Goal: Check status: Check status

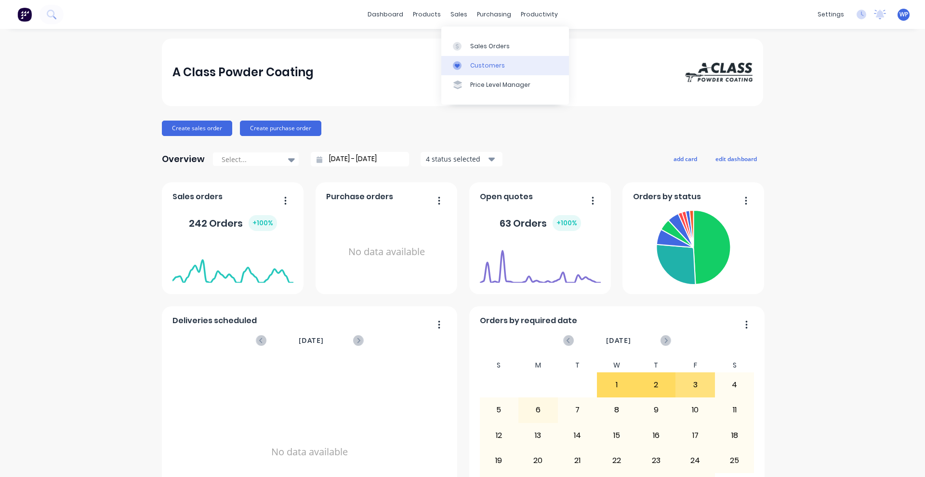
click at [477, 65] on div "Customers" at bounding box center [487, 65] width 35 height 9
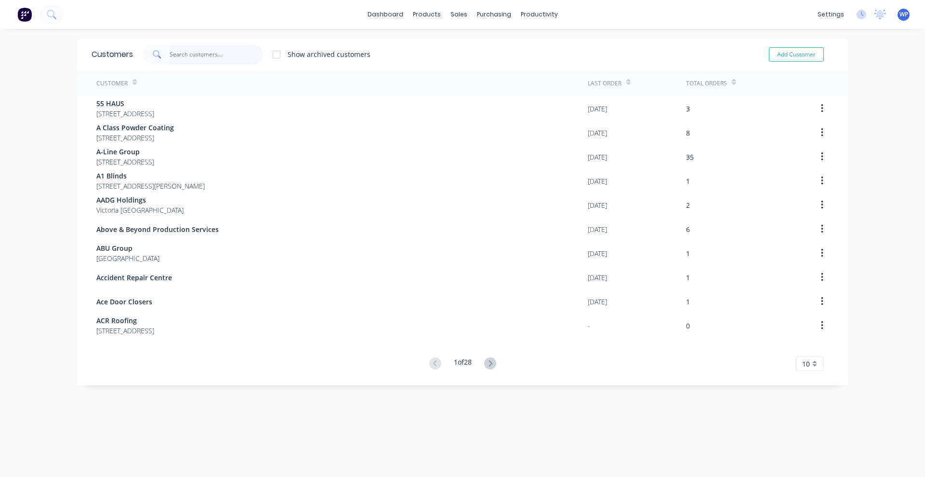
click at [197, 56] on input "text" at bounding box center [217, 54] width 94 height 19
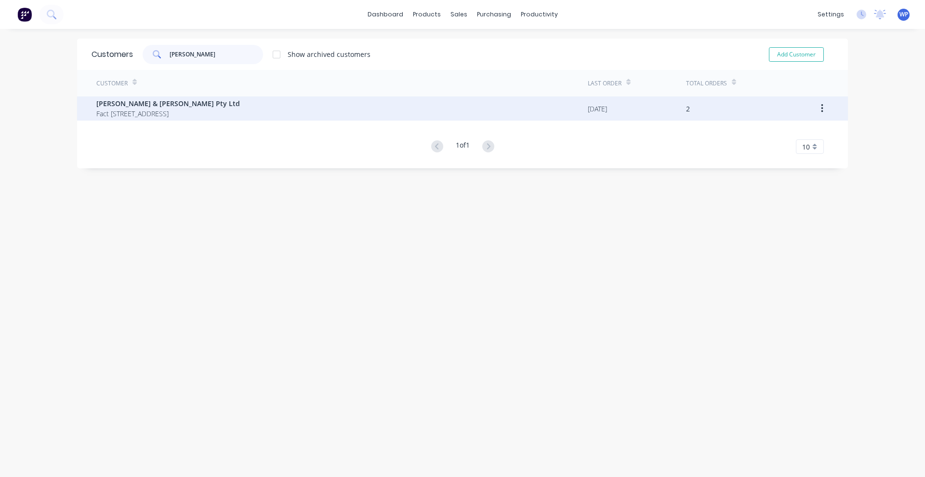
type input "[PERSON_NAME]"
click at [149, 108] on span "Fact [STREET_ADDRESS]" at bounding box center [168, 113] width 144 height 10
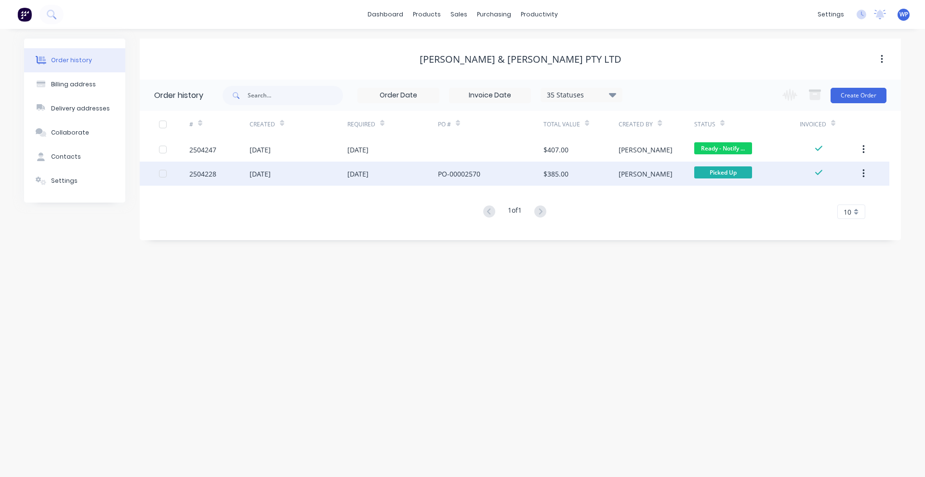
click at [271, 175] on div "[DATE]" at bounding box center [260, 174] width 21 height 10
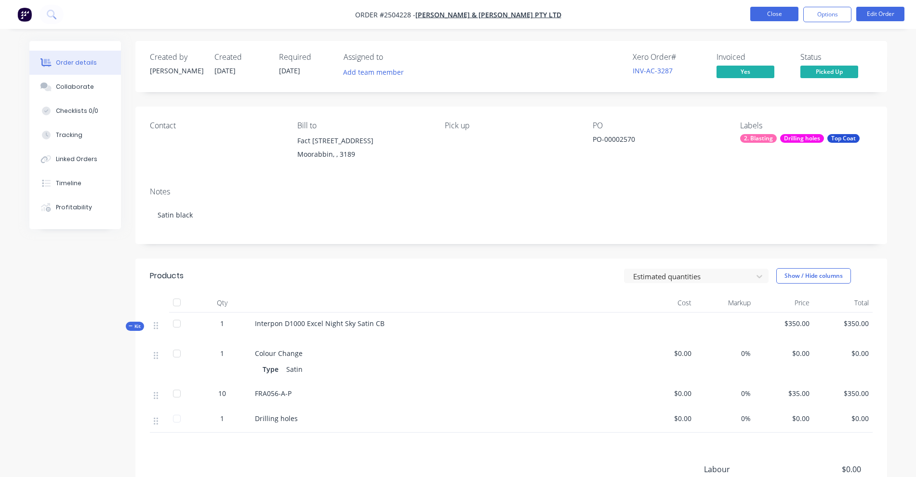
click at [784, 17] on button "Close" at bounding box center [774, 14] width 48 height 14
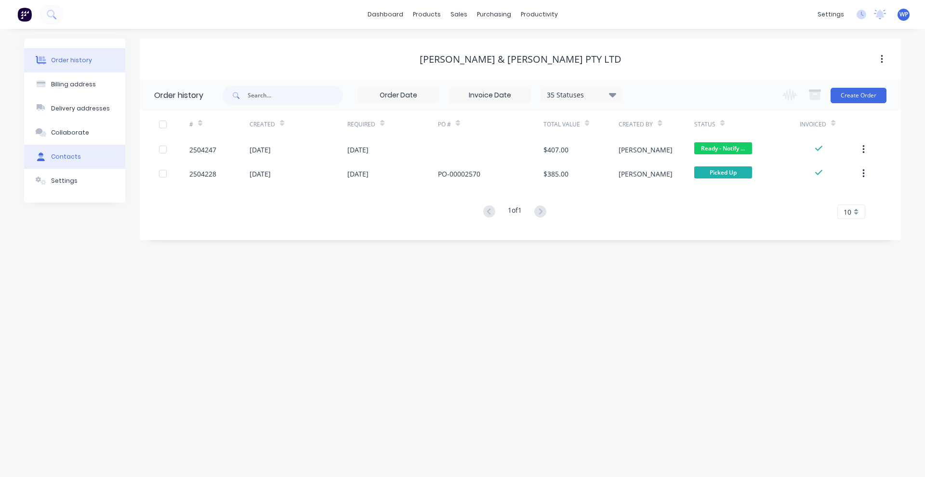
click at [62, 155] on div "Contacts" at bounding box center [66, 156] width 30 height 9
select select "AU"
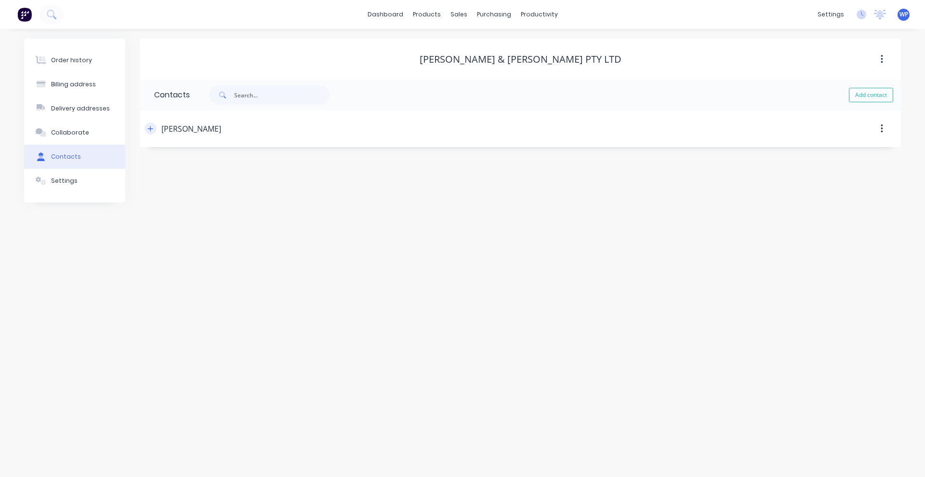
click at [150, 127] on icon "button" at bounding box center [150, 128] width 6 height 7
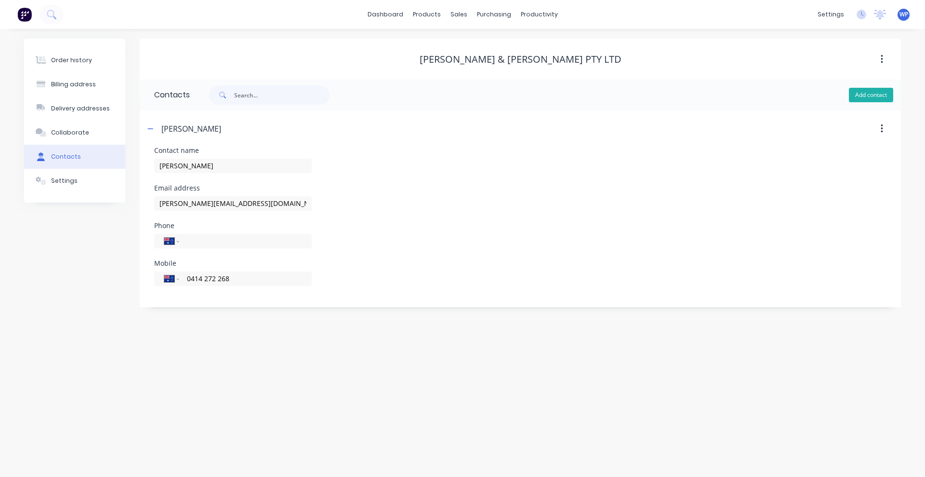
click at [875, 93] on button "Add contact" at bounding box center [871, 95] width 44 height 14
select select "AU"
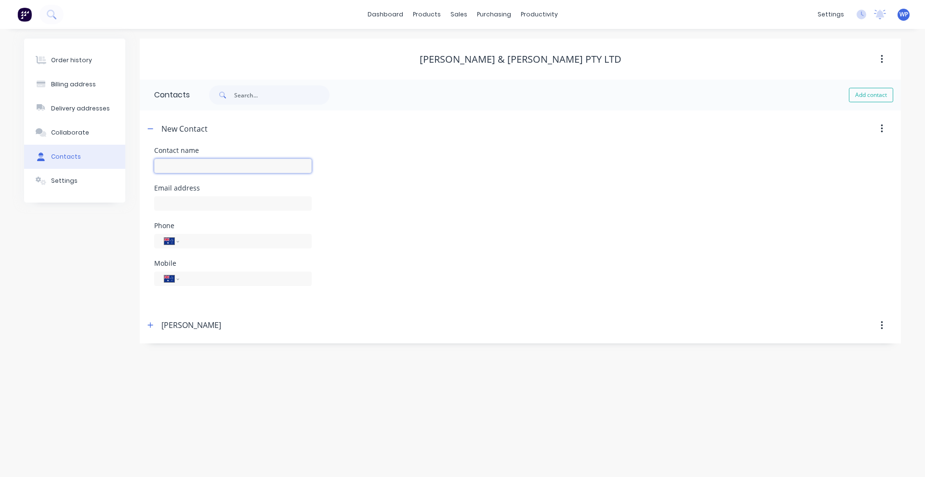
click at [279, 164] on input "text" at bounding box center [233, 166] width 158 height 14
type input "Accounts"
select select "AU"
click at [238, 203] on input "text" at bounding box center [233, 203] width 158 height 14
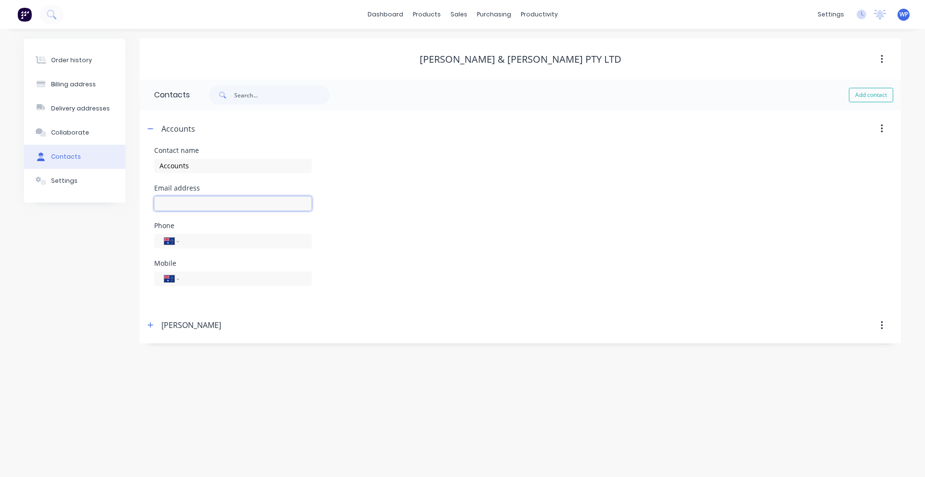
paste input "[EMAIL_ADDRESS][PERSON_NAME][DOMAIN_NAME]"
type input "[EMAIL_ADDRESS][PERSON_NAME][DOMAIN_NAME]"
click at [266, 243] on input "tel" at bounding box center [244, 240] width 116 height 11
click at [63, 60] on div "Order history" at bounding box center [71, 60] width 41 height 9
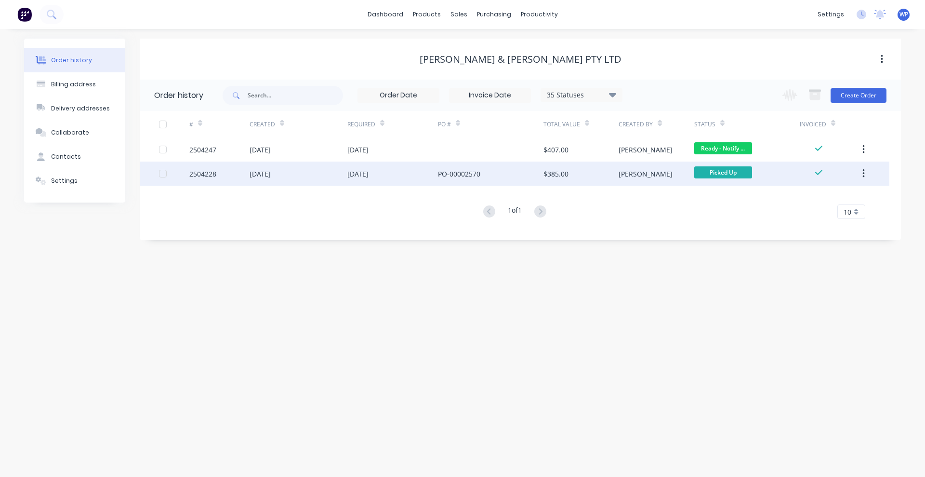
click at [162, 174] on div at bounding box center [162, 173] width 19 height 19
click at [865, 175] on icon "button" at bounding box center [864, 173] width 2 height 11
click at [330, 175] on div "[DATE]" at bounding box center [299, 173] width 98 height 24
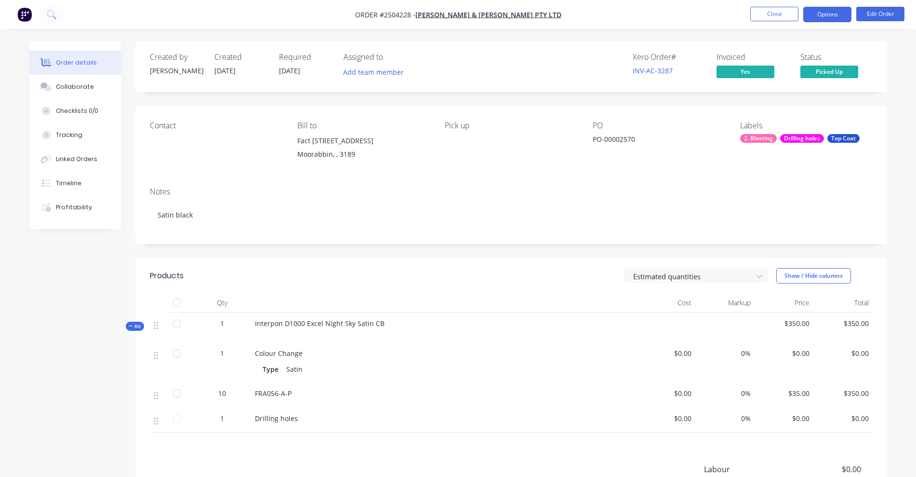
click at [825, 16] on button "Options" at bounding box center [827, 14] width 48 height 15
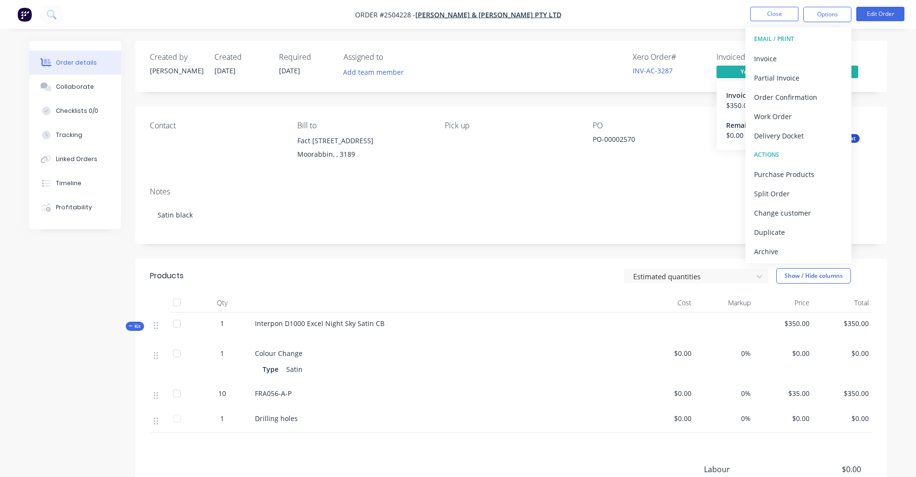
click at [729, 71] on span "Yes" at bounding box center [746, 72] width 58 height 12
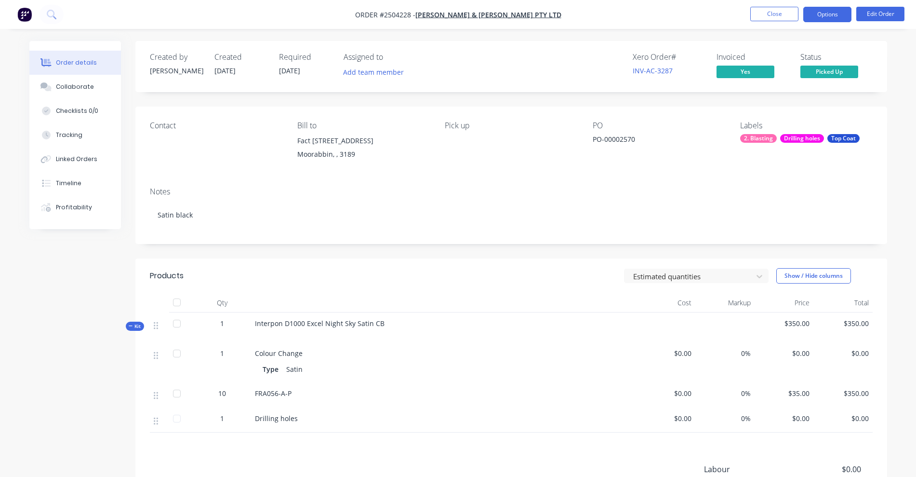
click at [822, 19] on button "Options" at bounding box center [827, 14] width 48 height 15
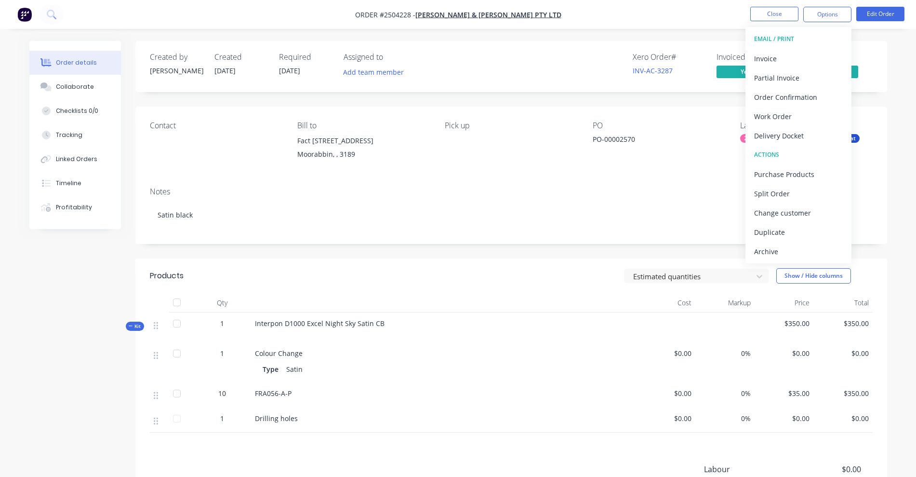
click at [766, 38] on div "EMAIL / PRINT" at bounding box center [798, 39] width 89 height 13
click at [764, 60] on div "Invoice" at bounding box center [798, 59] width 89 height 14
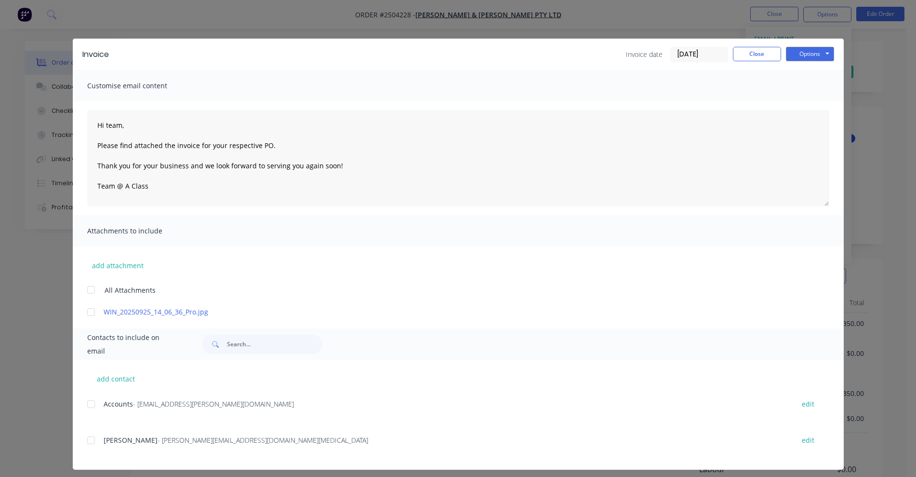
scroll to position [6, 0]
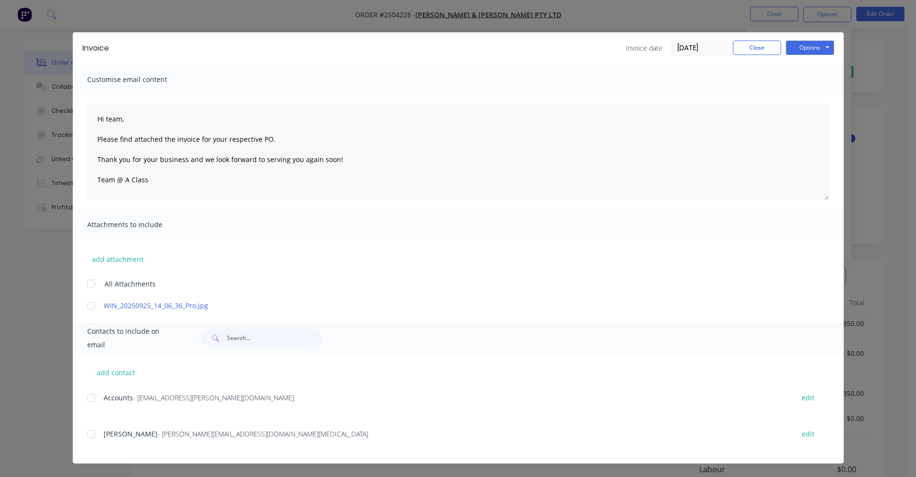
click at [85, 397] on div at bounding box center [90, 397] width 19 height 19
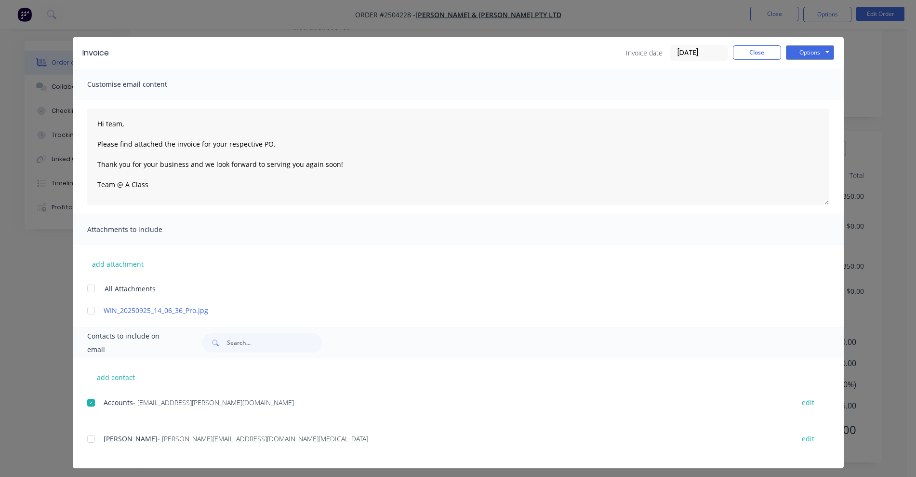
scroll to position [0, 0]
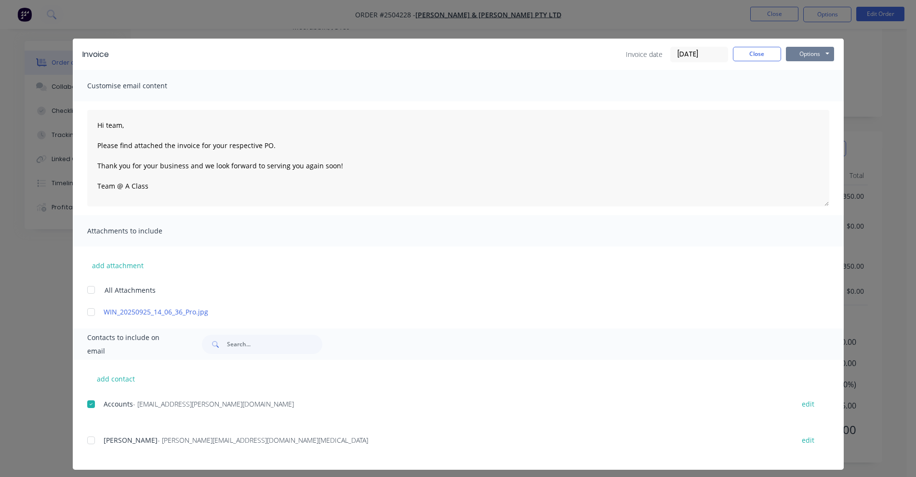
click at [801, 54] on button "Options" at bounding box center [810, 54] width 48 height 14
click at [800, 103] on button "Email" at bounding box center [817, 103] width 62 height 16
click at [751, 50] on button "Close" at bounding box center [757, 54] width 48 height 14
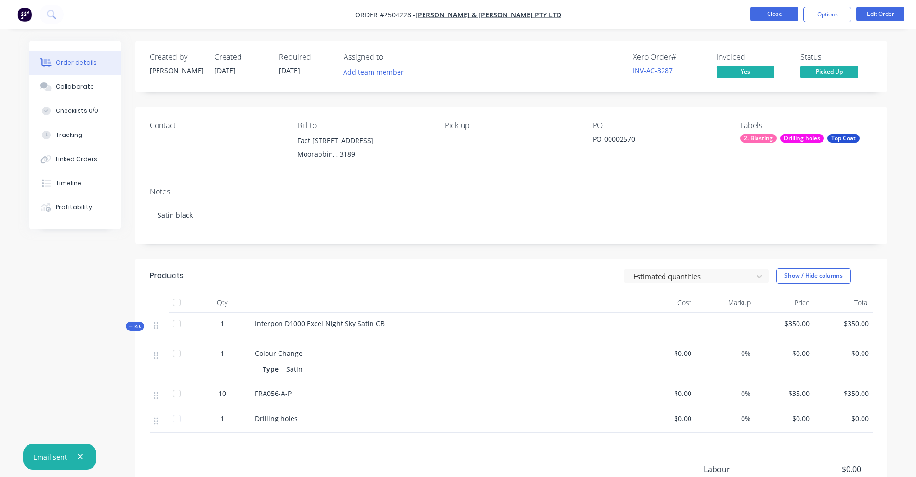
click at [770, 13] on button "Close" at bounding box center [774, 14] width 48 height 14
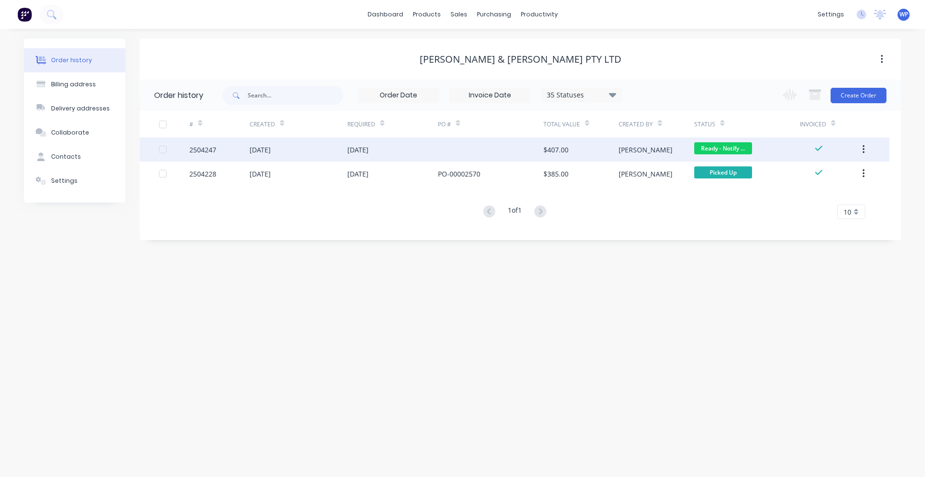
click at [271, 146] on div "[DATE]" at bounding box center [260, 150] width 21 height 10
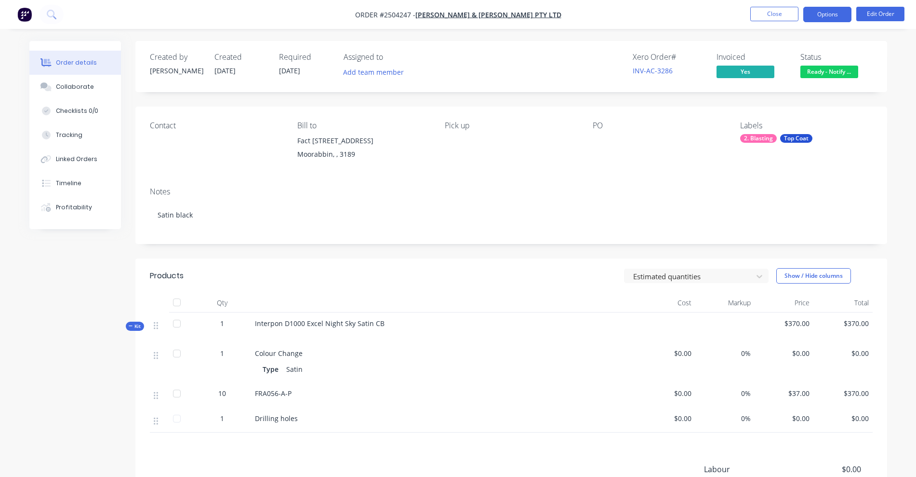
click at [826, 16] on button "Options" at bounding box center [827, 14] width 48 height 15
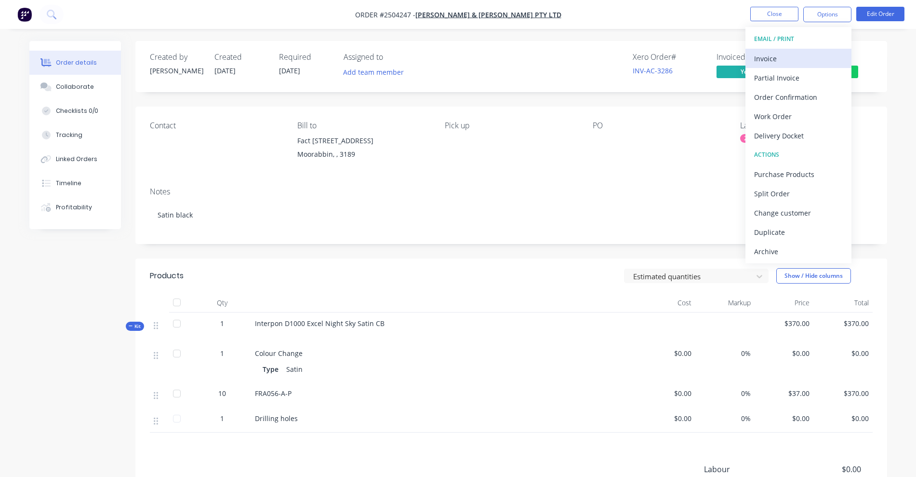
click at [768, 59] on div "Invoice" at bounding box center [798, 59] width 89 height 14
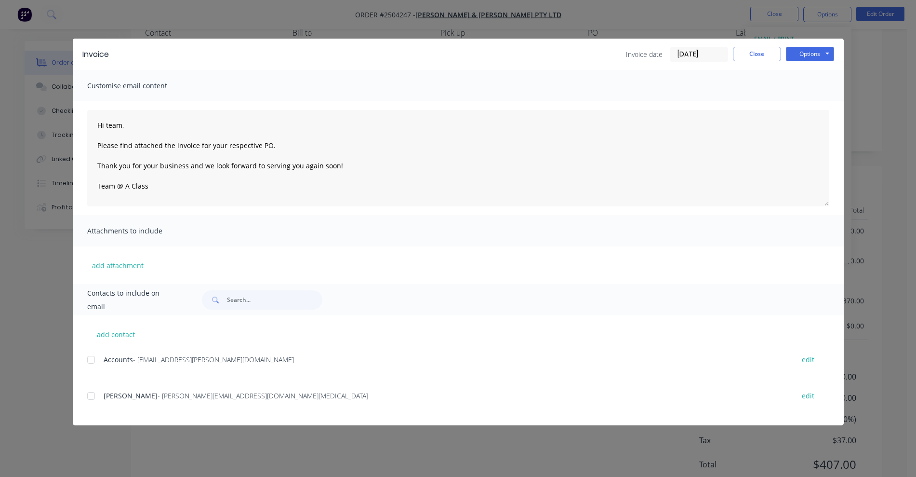
scroll to position [120, 0]
click at [90, 359] on div at bounding box center [90, 359] width 19 height 19
click at [92, 394] on div at bounding box center [90, 395] width 19 height 19
click at [801, 56] on button "Options" at bounding box center [810, 54] width 48 height 14
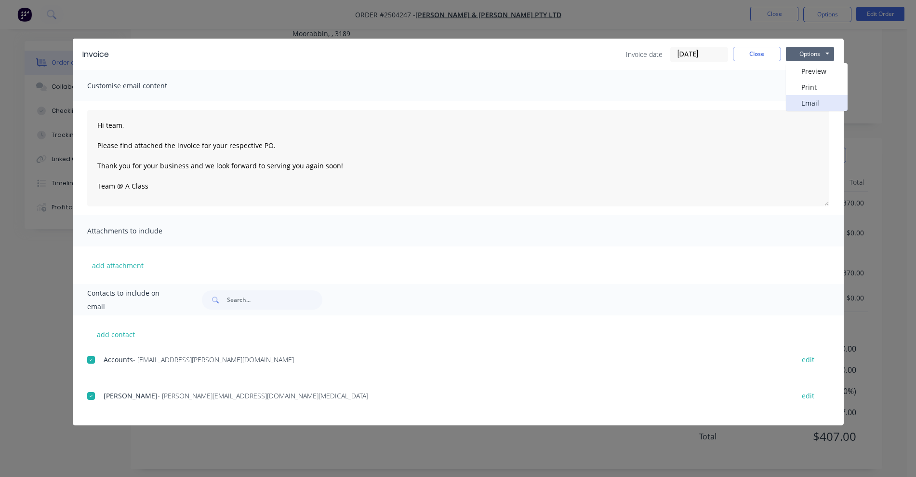
click at [803, 105] on button "Email" at bounding box center [817, 103] width 62 height 16
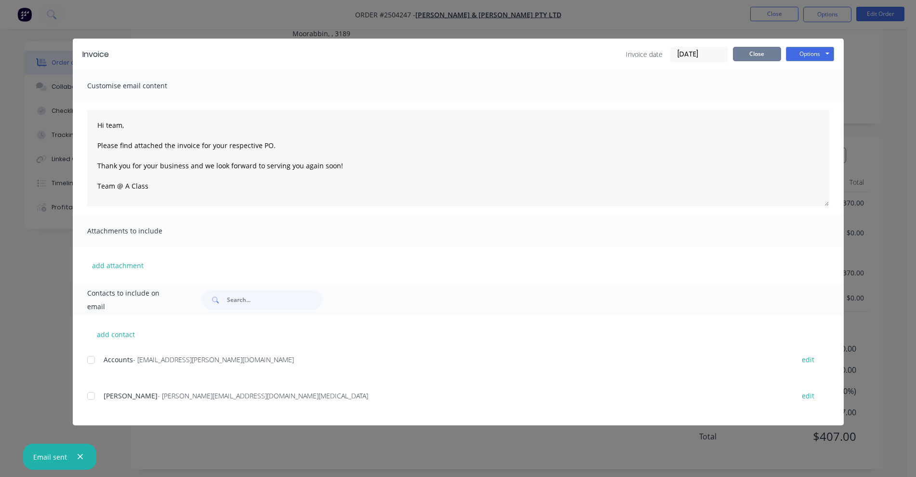
click at [753, 52] on button "Close" at bounding box center [757, 54] width 48 height 14
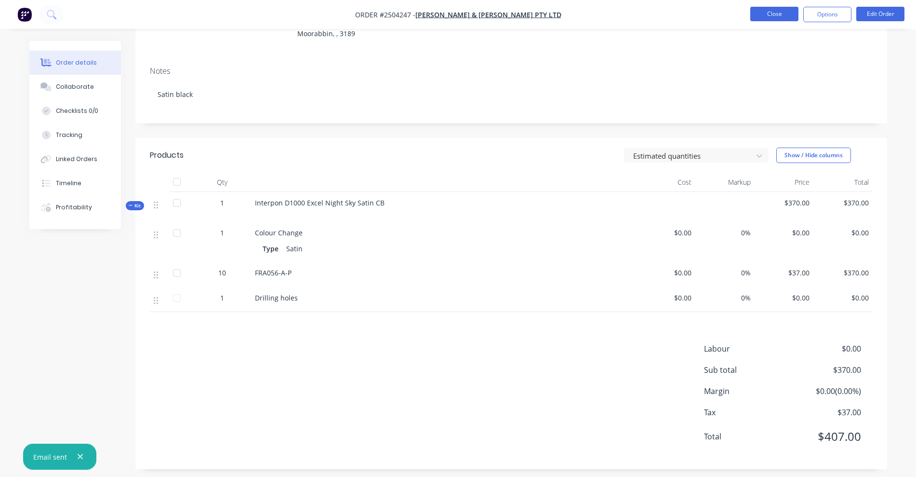
click at [773, 13] on button "Close" at bounding box center [774, 14] width 48 height 14
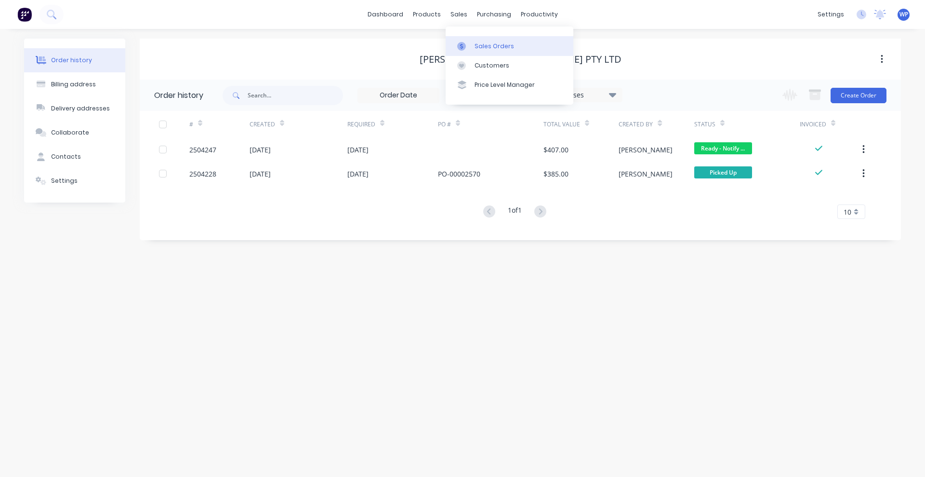
click at [482, 48] on div "Sales Orders" at bounding box center [495, 46] width 40 height 9
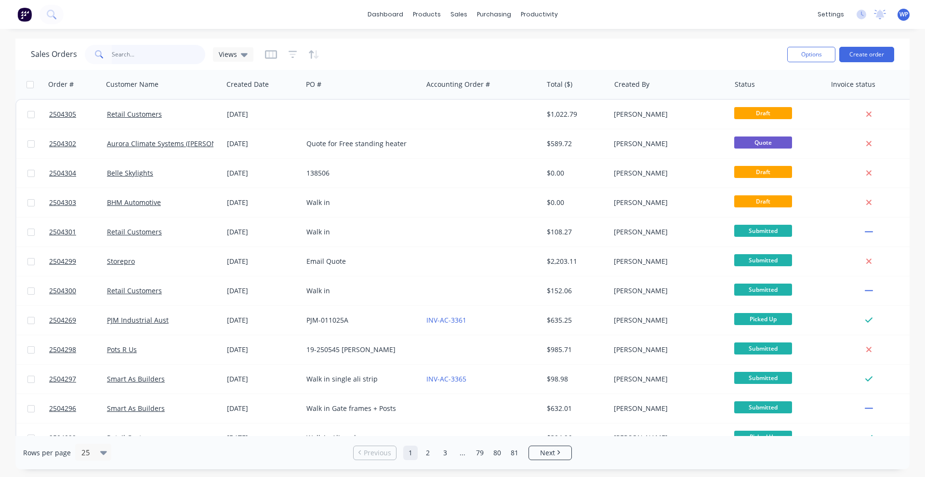
click at [134, 57] on input "text" at bounding box center [159, 54] width 94 height 19
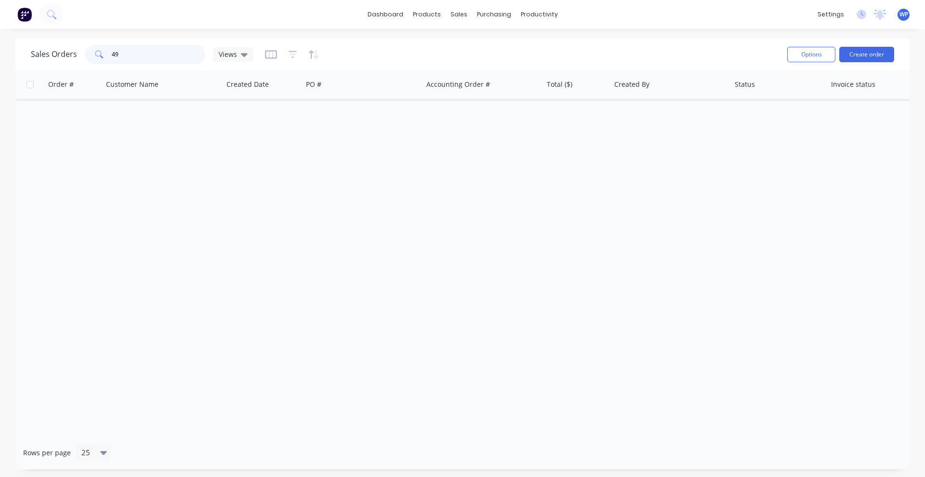
type input "4"
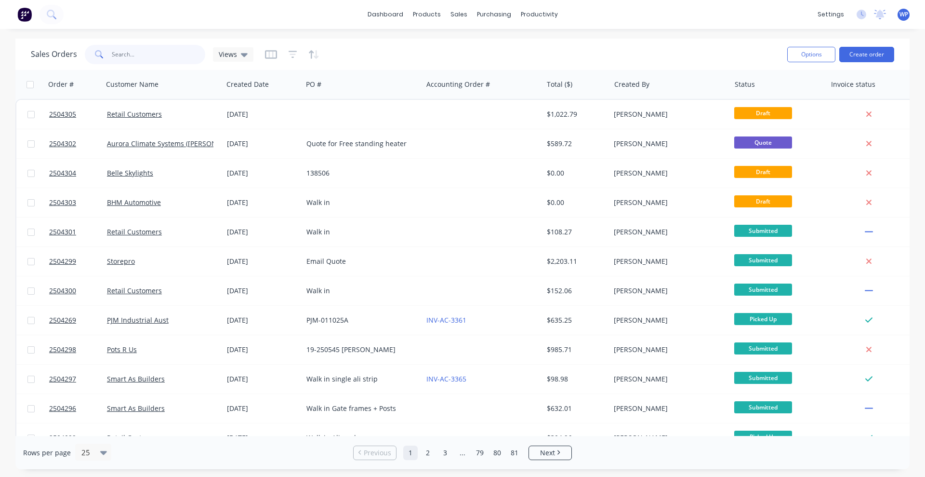
click at [148, 50] on input "text" at bounding box center [159, 54] width 94 height 19
type input "2504272"
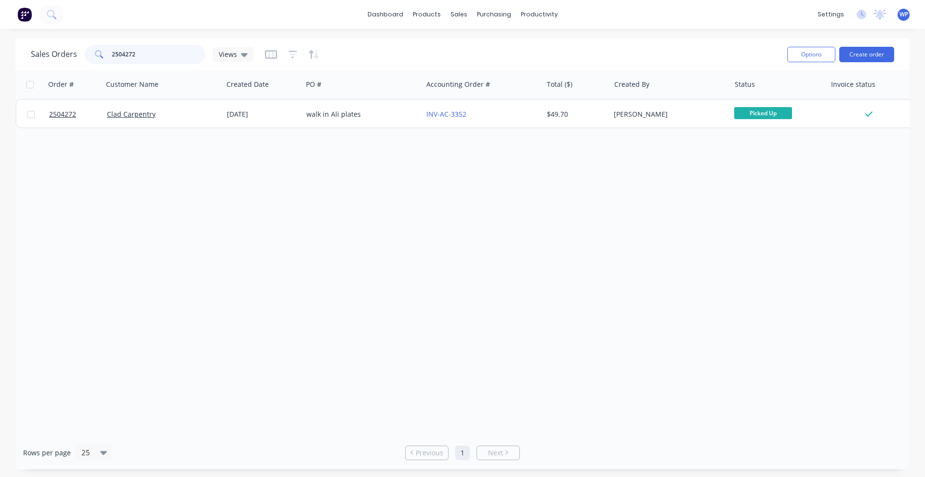
drag, startPoint x: 148, startPoint y: 55, endPoint x: 101, endPoint y: 52, distance: 46.9
click at [101, 52] on div "2504272" at bounding box center [145, 54] width 120 height 19
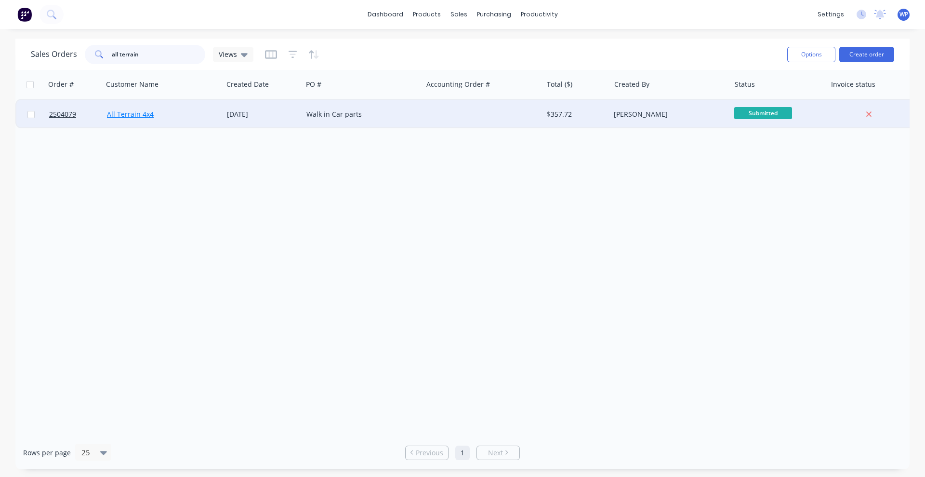
type input "all terrain"
click at [126, 115] on link "All Terrain 4x4" at bounding box center [130, 113] width 47 height 9
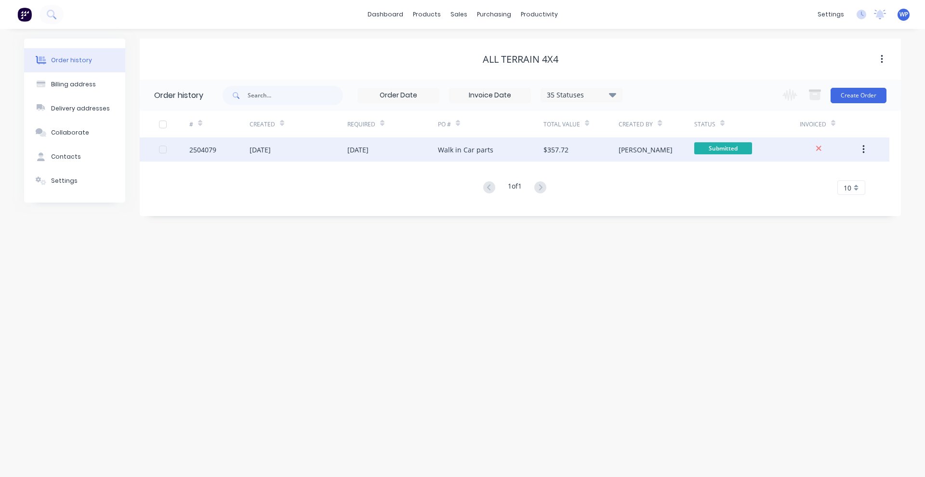
click at [301, 153] on div "[DATE]" at bounding box center [299, 149] width 98 height 24
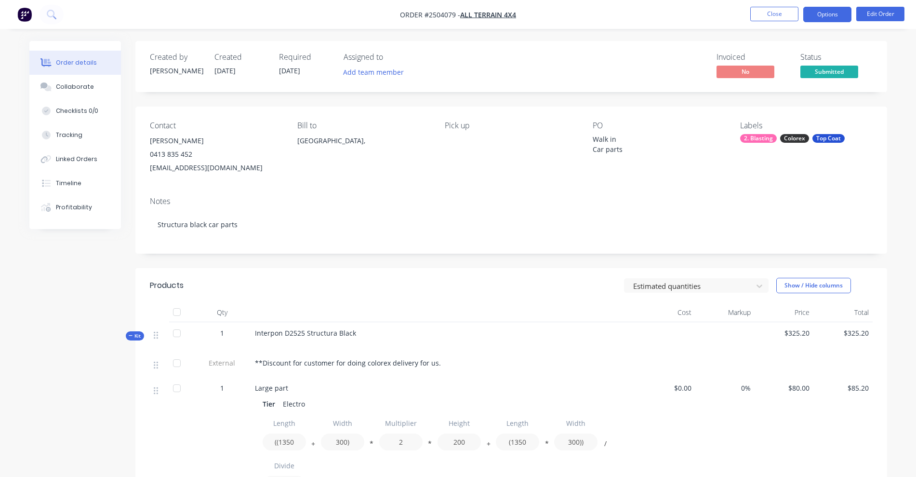
click at [825, 17] on button "Options" at bounding box center [827, 14] width 48 height 15
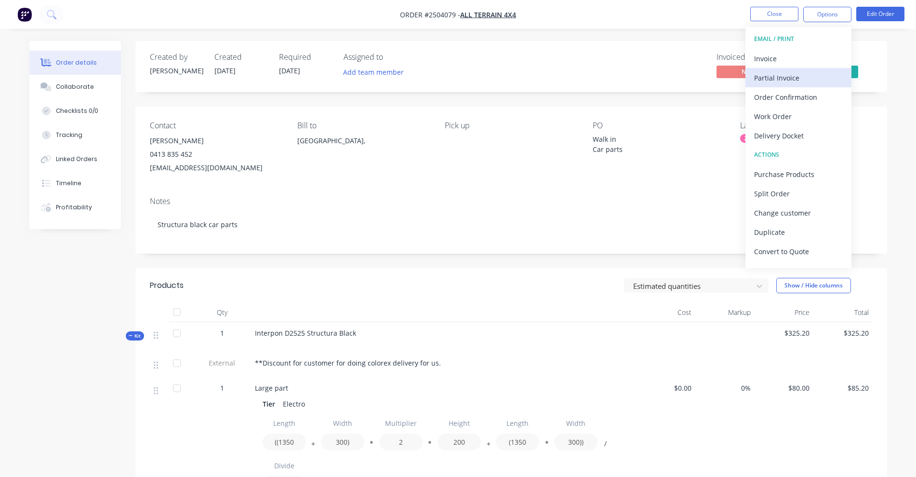
click at [777, 76] on div "Partial Invoice" at bounding box center [798, 78] width 89 height 14
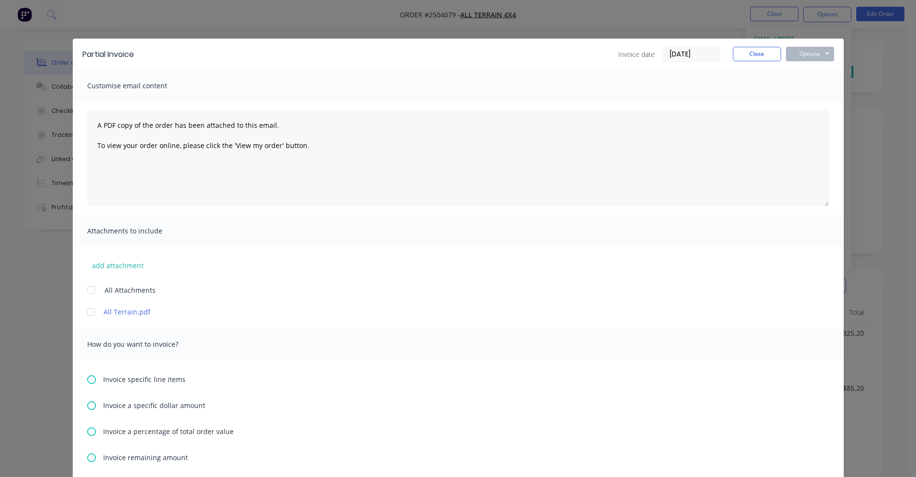
click at [699, 54] on input "[DATE]" at bounding box center [691, 54] width 57 height 14
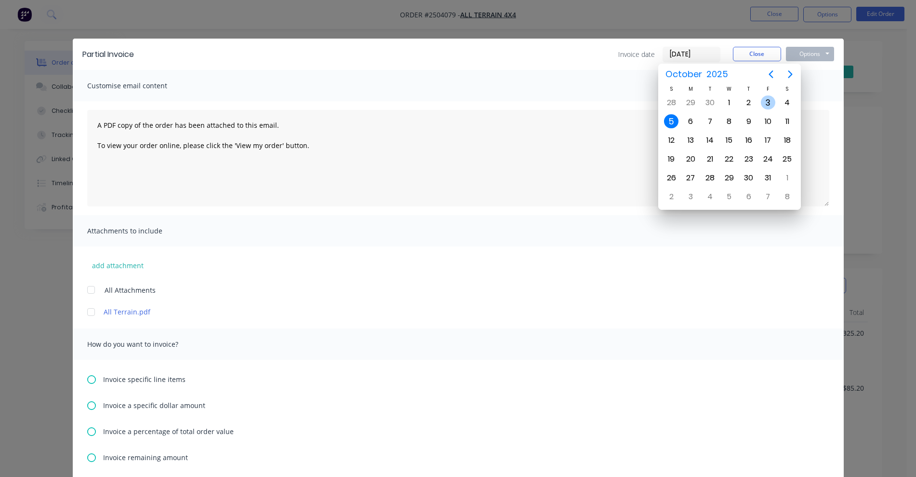
click at [766, 103] on div "3" at bounding box center [768, 102] width 14 height 14
type input "[DATE]"
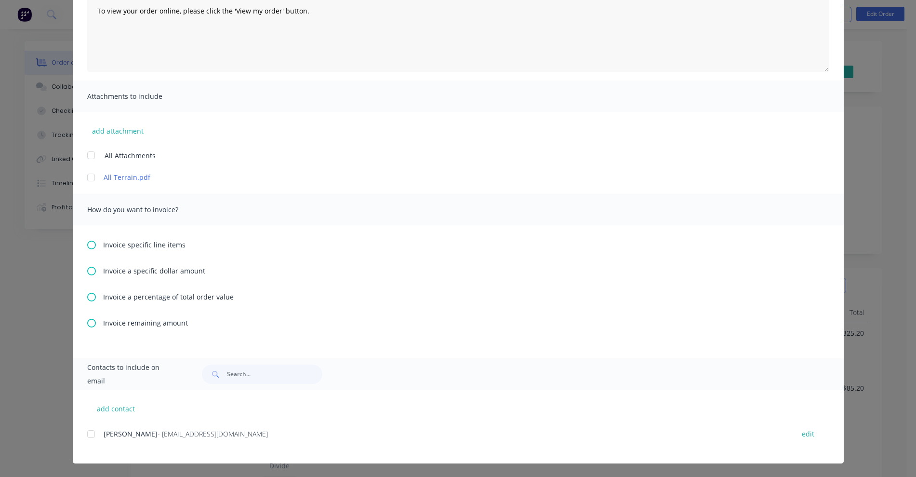
scroll to position [181, 0]
click at [87, 296] on icon at bounding box center [91, 297] width 9 height 9
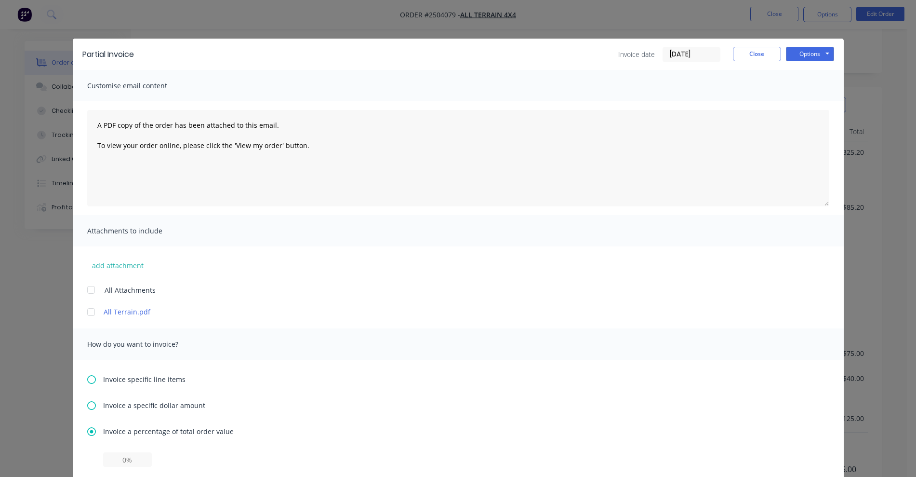
scroll to position [226, 0]
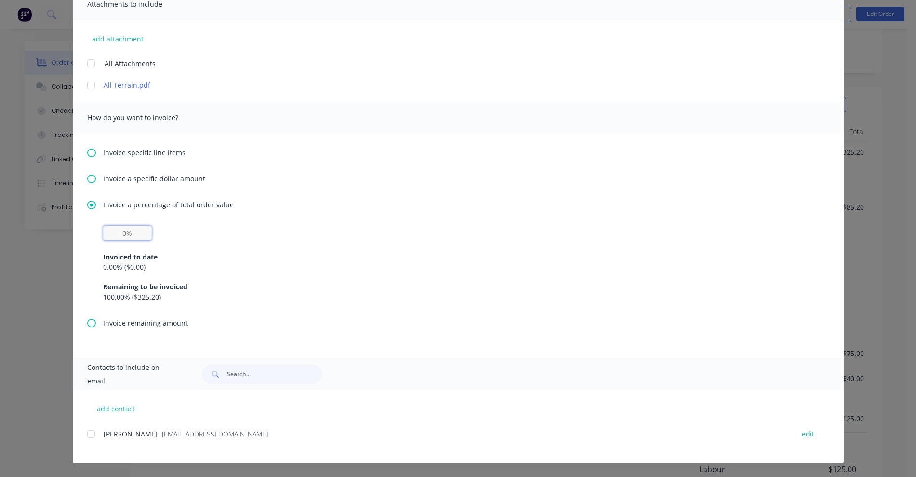
click at [114, 229] on input "text" at bounding box center [127, 233] width 49 height 14
type input "50%"
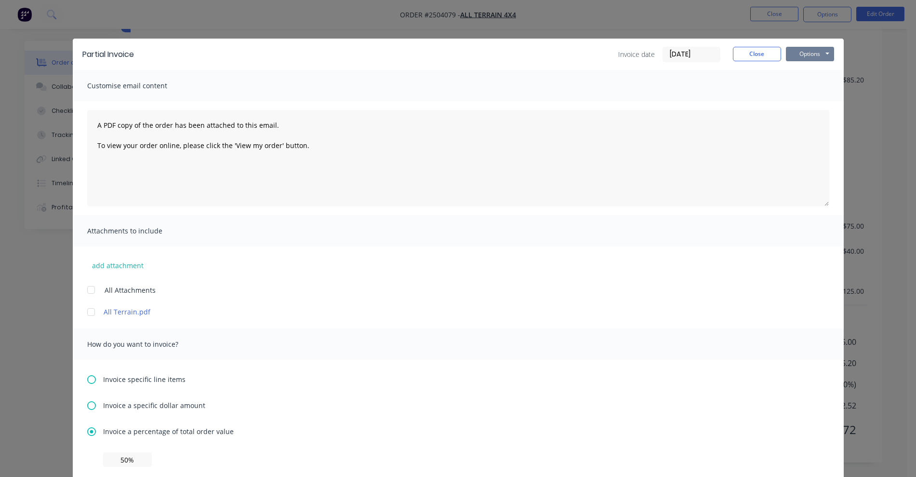
click at [803, 57] on button "Options" at bounding box center [810, 54] width 48 height 14
click at [801, 72] on button "Preview" at bounding box center [817, 71] width 62 height 16
click at [800, 55] on button "Options" at bounding box center [810, 54] width 48 height 14
click at [804, 74] on button "Preview" at bounding box center [817, 71] width 62 height 16
click at [798, 53] on button "Options" at bounding box center [810, 54] width 48 height 14
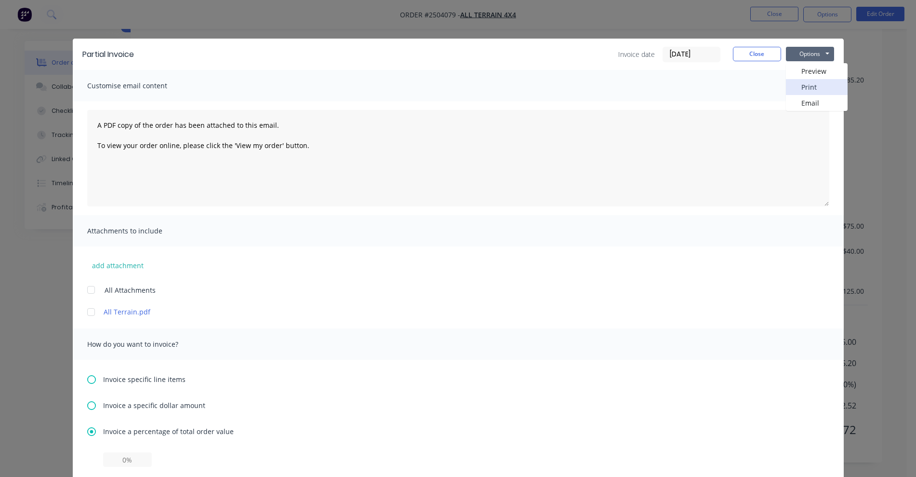
click at [798, 89] on button "Print" at bounding box center [817, 87] width 62 height 16
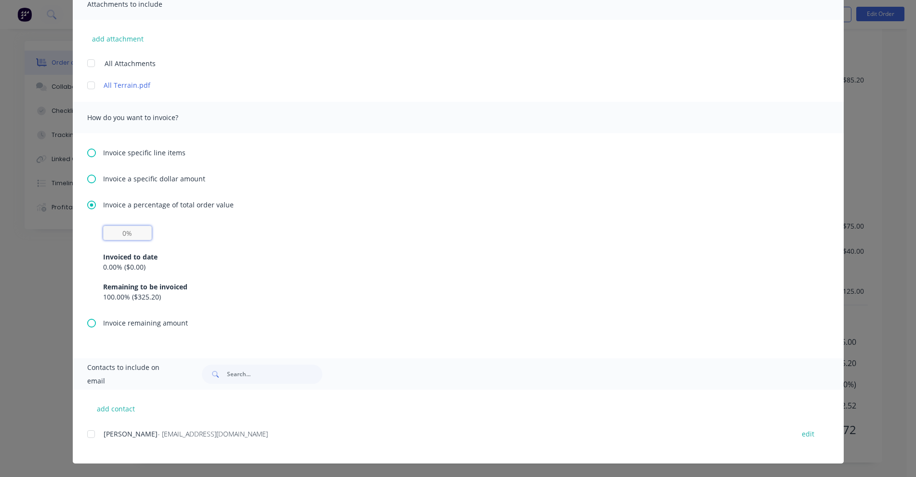
click at [126, 234] on input "text" at bounding box center [127, 233] width 49 height 14
type input "50%"
click at [228, 266] on div "0.00 % ( $0.00 )" at bounding box center [458, 267] width 710 height 10
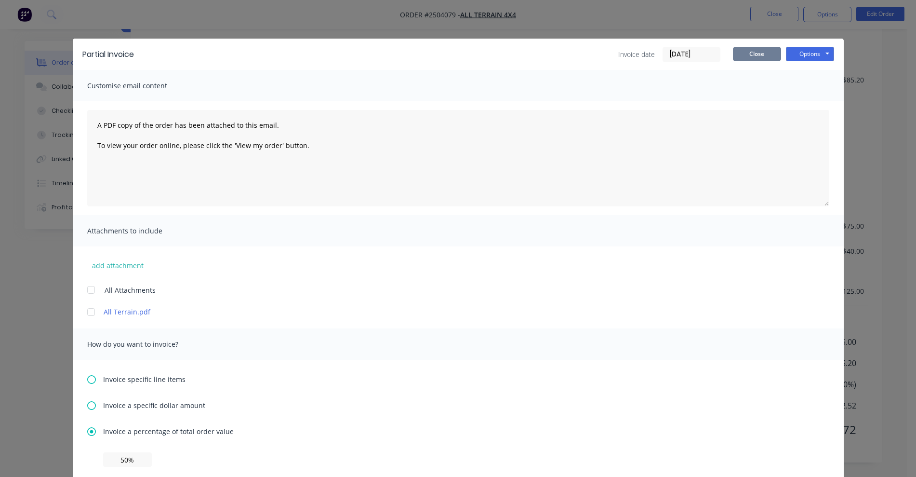
click at [740, 51] on button "Close" at bounding box center [757, 54] width 48 height 14
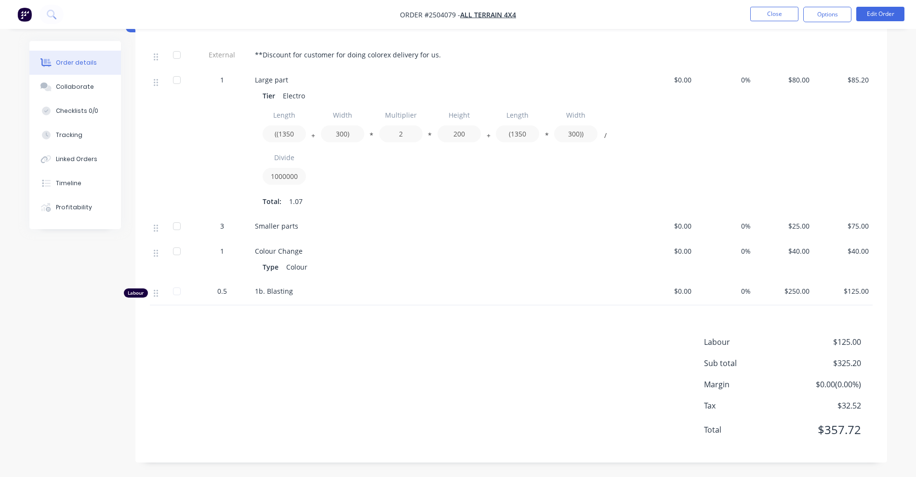
click at [64, 63] on div "Order details" at bounding box center [76, 62] width 41 height 9
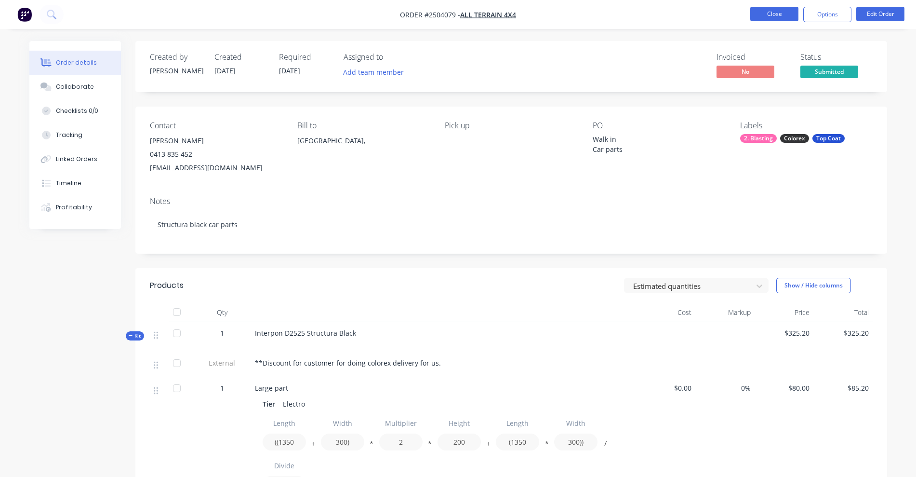
click at [775, 16] on button "Close" at bounding box center [774, 14] width 48 height 14
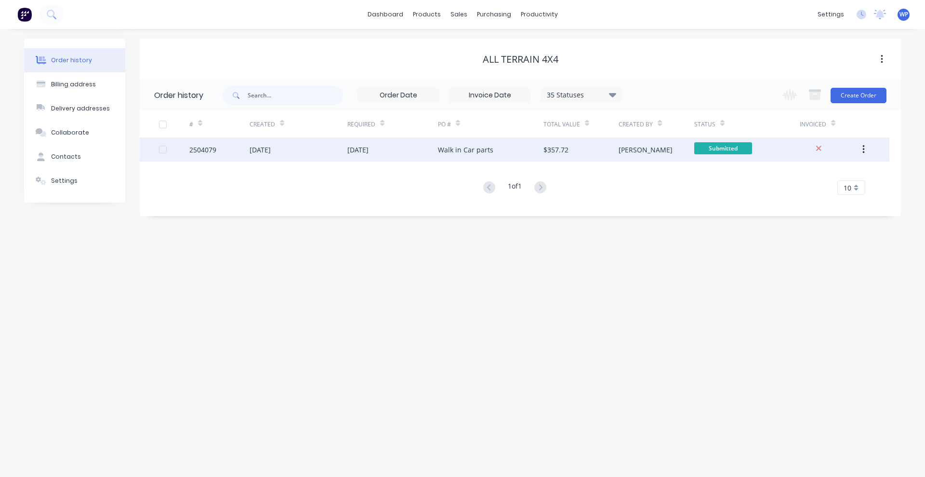
click at [310, 152] on div "[DATE]" at bounding box center [299, 149] width 98 height 24
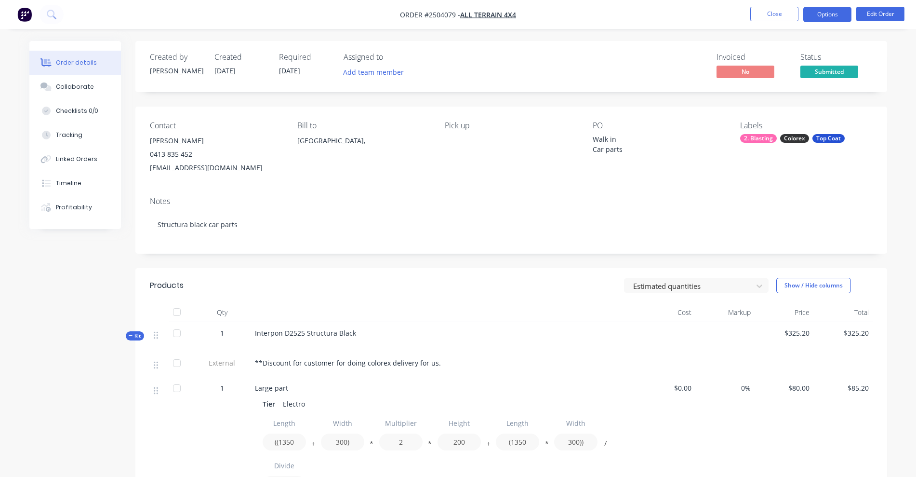
click at [826, 15] on button "Options" at bounding box center [827, 14] width 48 height 15
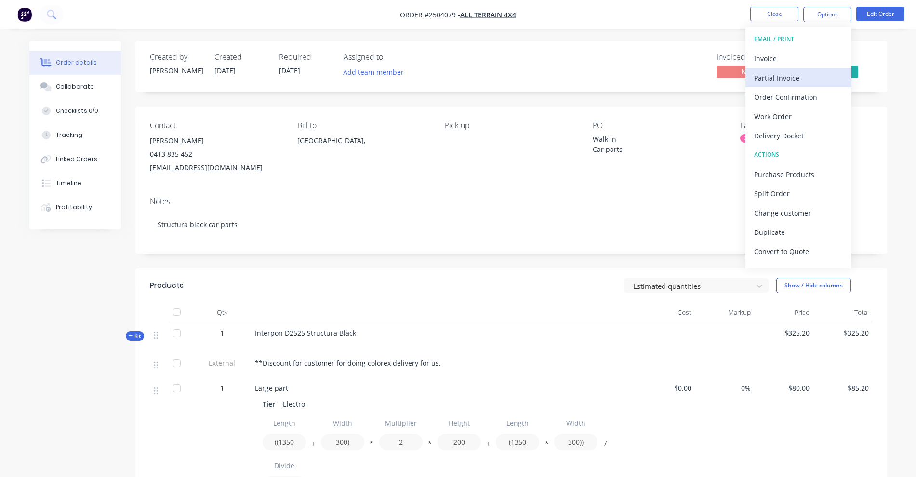
click at [772, 82] on div "Partial Invoice" at bounding box center [798, 78] width 89 height 14
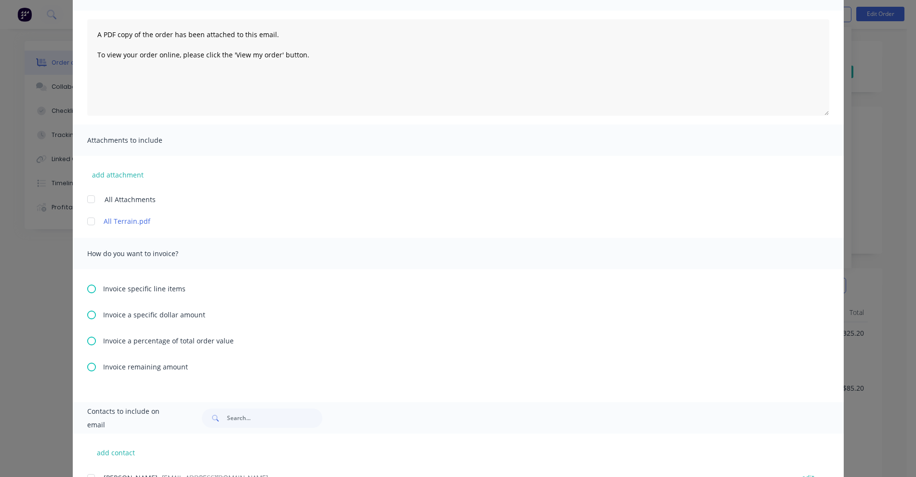
scroll to position [120, 0]
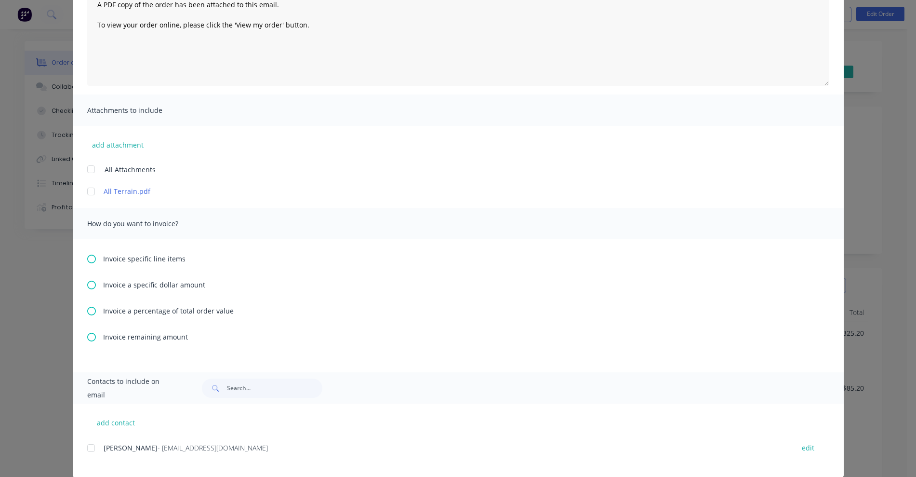
click at [87, 309] on icon at bounding box center [91, 310] width 9 height 9
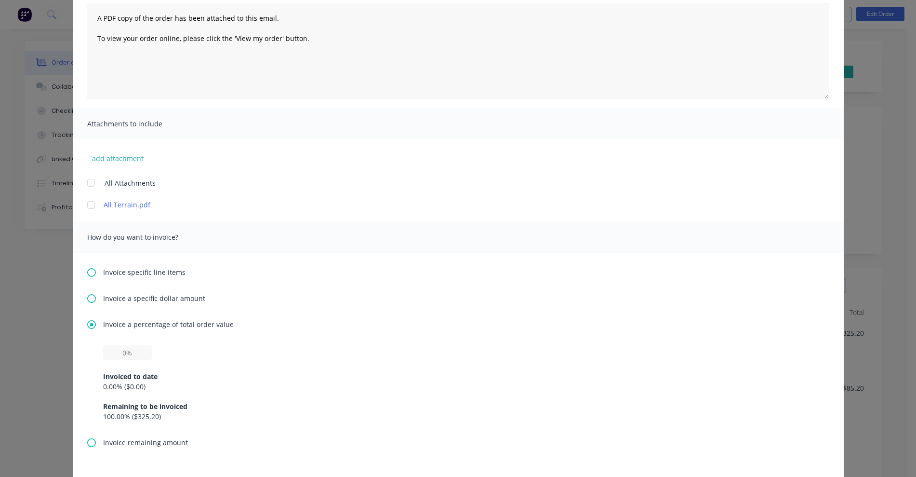
scroll to position [226, 0]
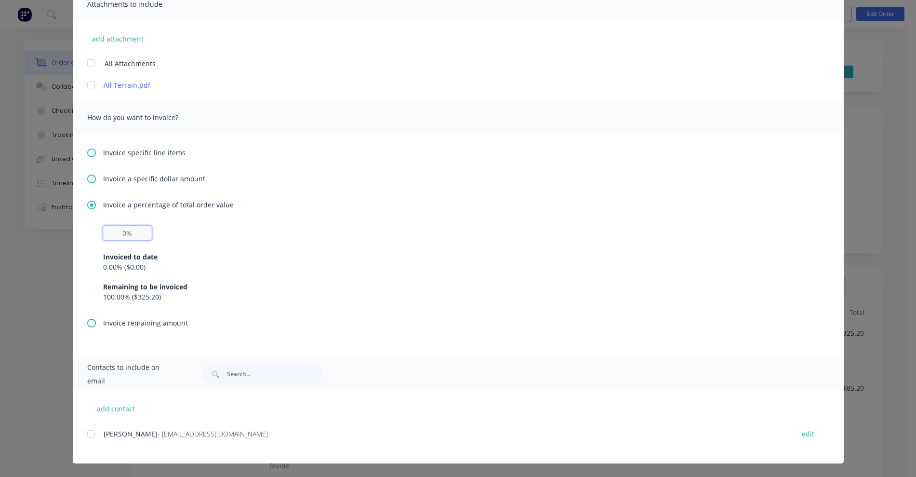
click at [114, 233] on input "text" at bounding box center [127, 233] width 49 height 14
type input "50%"
click at [230, 237] on div "50% Invoiced to date 0.00 % ( $0.00 ) Remaining to be invoiced 100.00 % ( $325.…" at bounding box center [458, 264] width 710 height 76
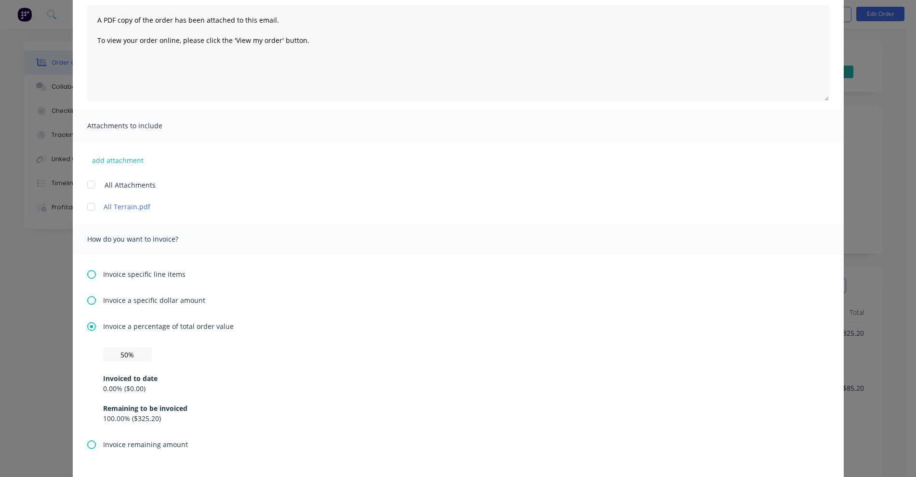
scroll to position [0, 0]
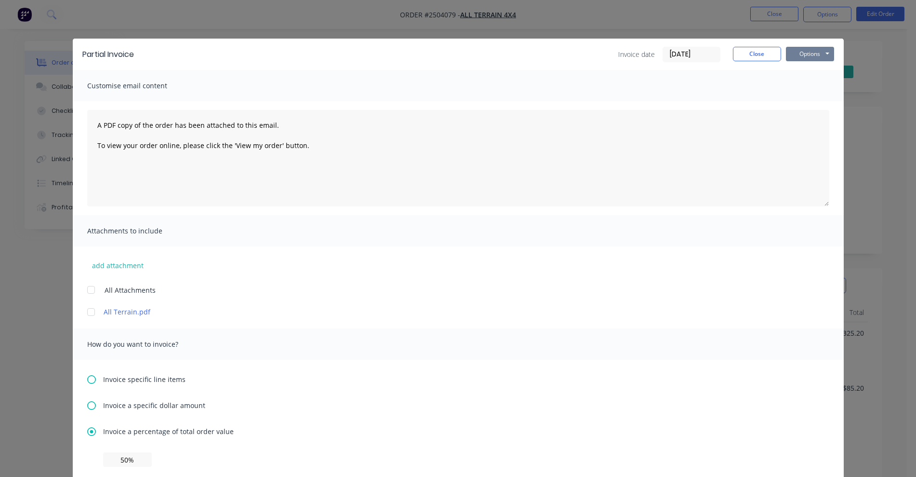
click at [802, 57] on button "Options" at bounding box center [810, 54] width 48 height 14
click at [804, 74] on button "Preview" at bounding box center [817, 71] width 62 height 16
click at [802, 56] on button "Options" at bounding box center [810, 54] width 48 height 14
click at [801, 87] on button "Print" at bounding box center [817, 87] width 62 height 16
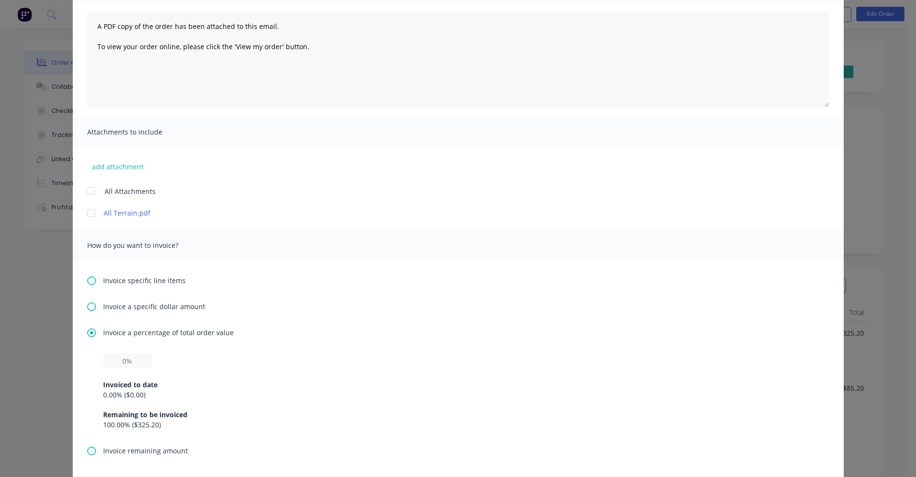
scroll to position [226, 0]
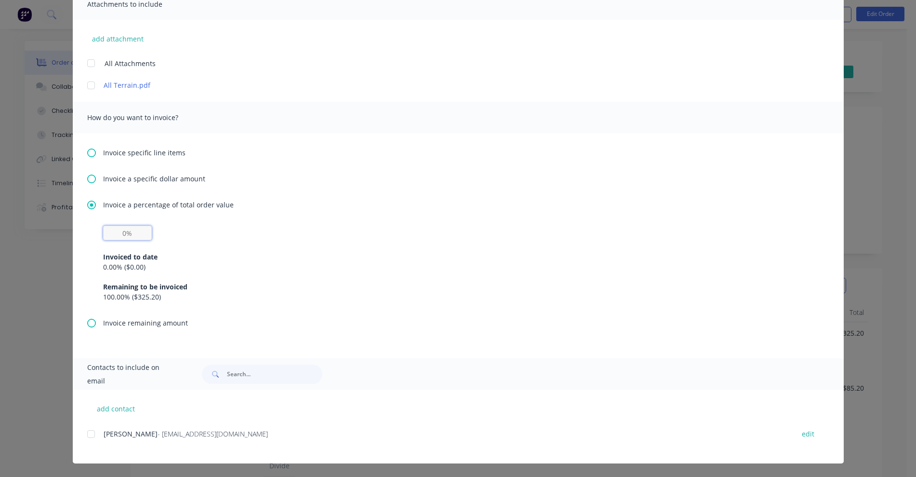
click at [115, 235] on input "text" at bounding box center [127, 233] width 49 height 14
type input "50%"
click at [396, 293] on div "100.00 % ( $325.20 )" at bounding box center [458, 297] width 710 height 10
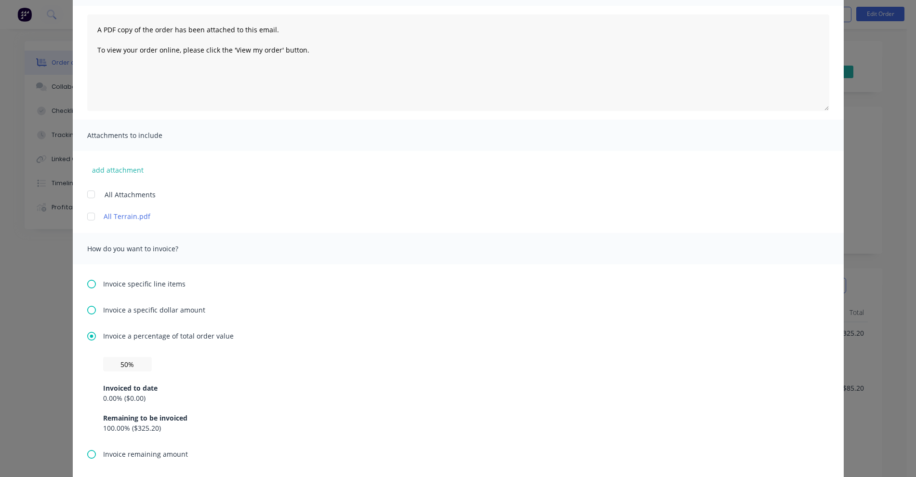
scroll to position [0, 0]
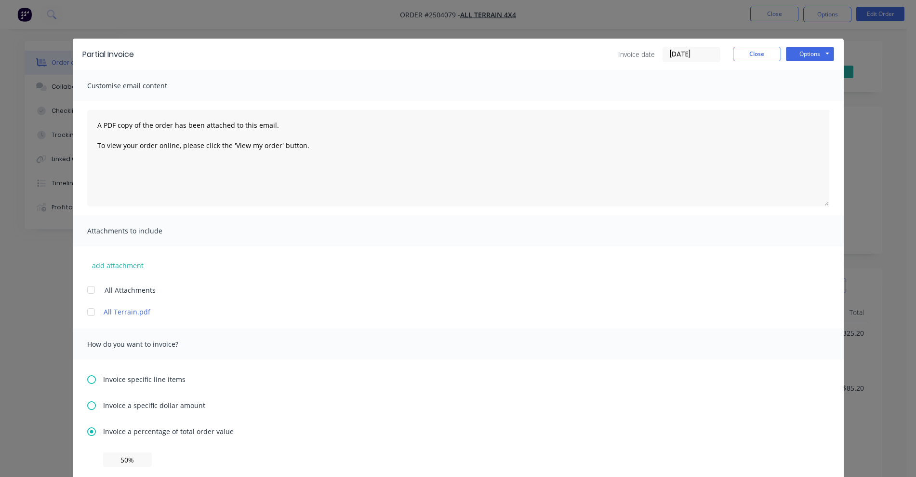
click at [668, 56] on input "[DATE]" at bounding box center [691, 54] width 57 height 14
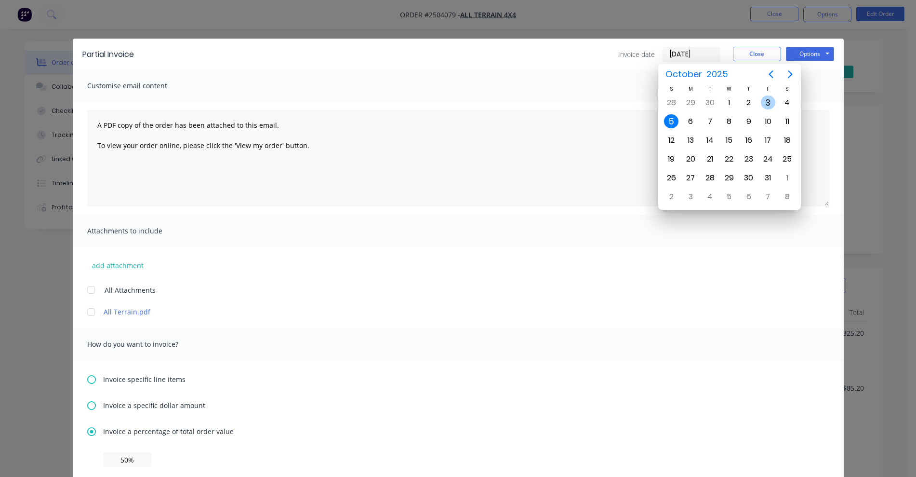
click at [765, 102] on div "3" at bounding box center [768, 102] width 14 height 14
type input "[DATE]"
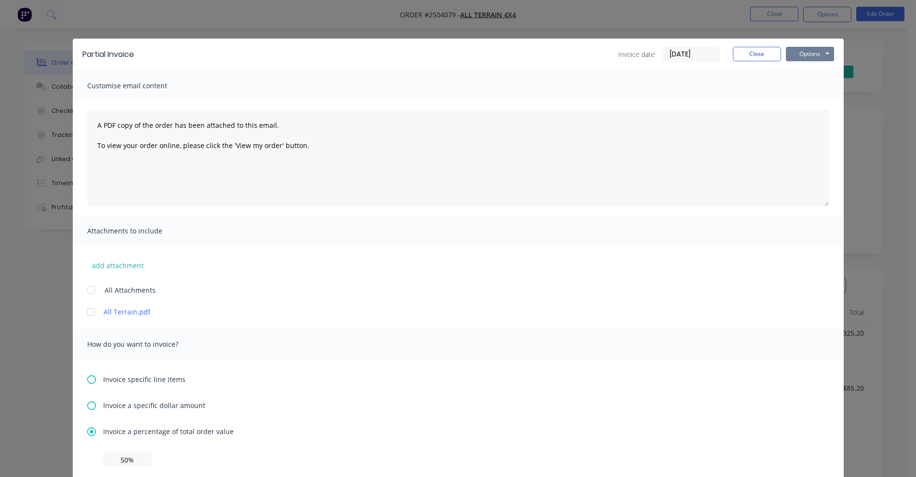
click at [800, 55] on button "Options" at bounding box center [810, 54] width 48 height 14
click at [802, 85] on button "Print" at bounding box center [817, 87] width 62 height 16
click at [752, 55] on button "Close" at bounding box center [757, 54] width 48 height 14
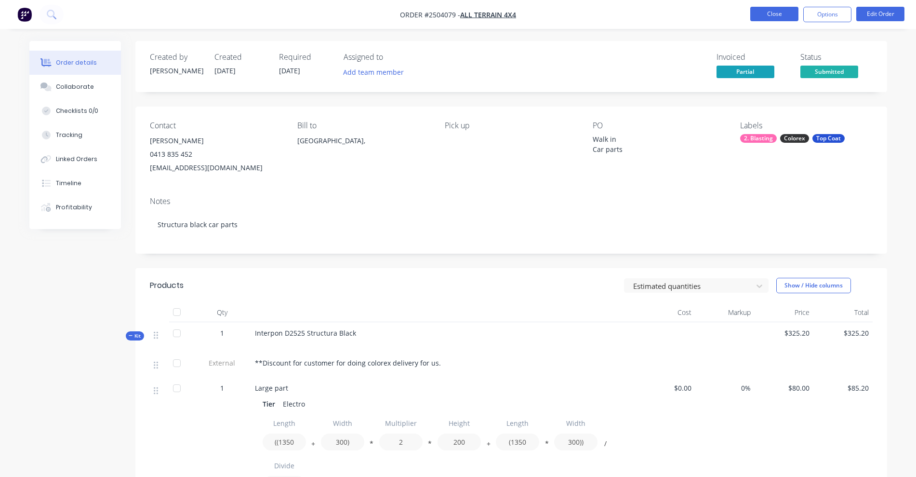
click at [760, 12] on button "Close" at bounding box center [774, 14] width 48 height 14
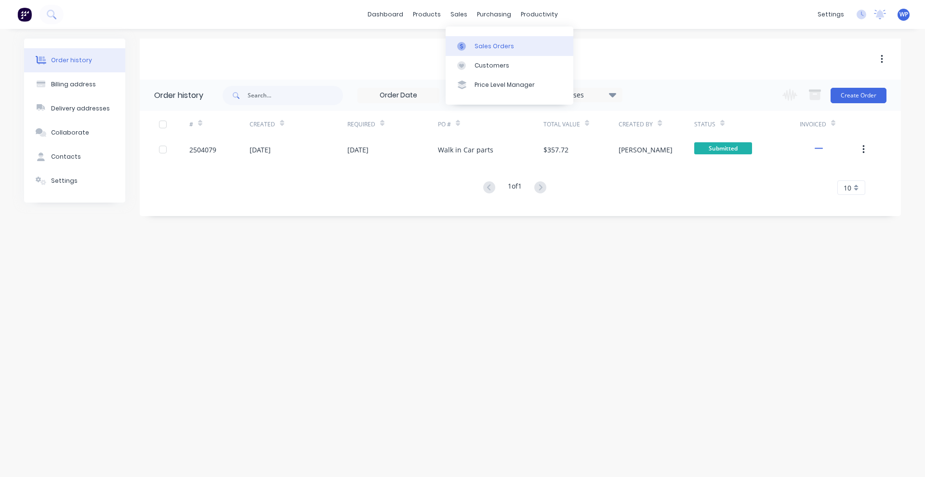
click at [482, 50] on link "Sales Orders" at bounding box center [510, 45] width 128 height 19
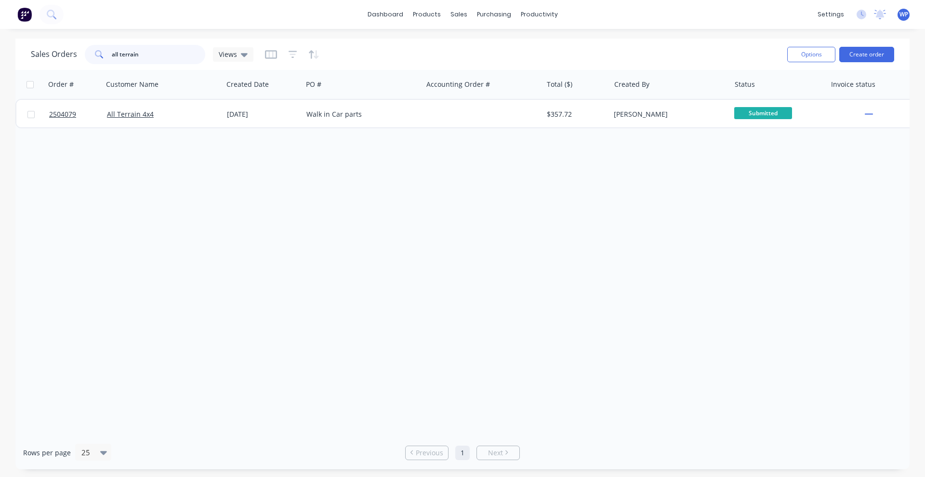
drag, startPoint x: 156, startPoint y: 55, endPoint x: 93, endPoint y: 55, distance: 63.6
click at [93, 55] on div "all terrain" at bounding box center [145, 54] width 120 height 19
type input "2"
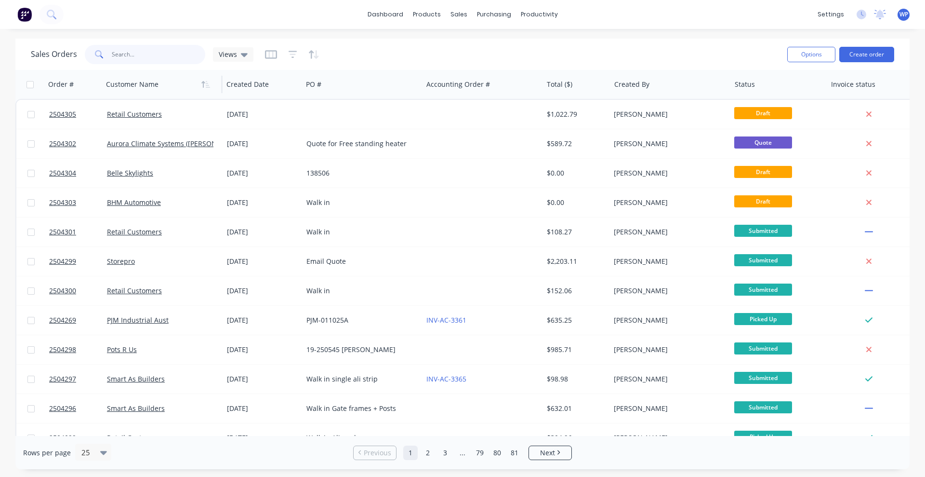
paste input "2503854"
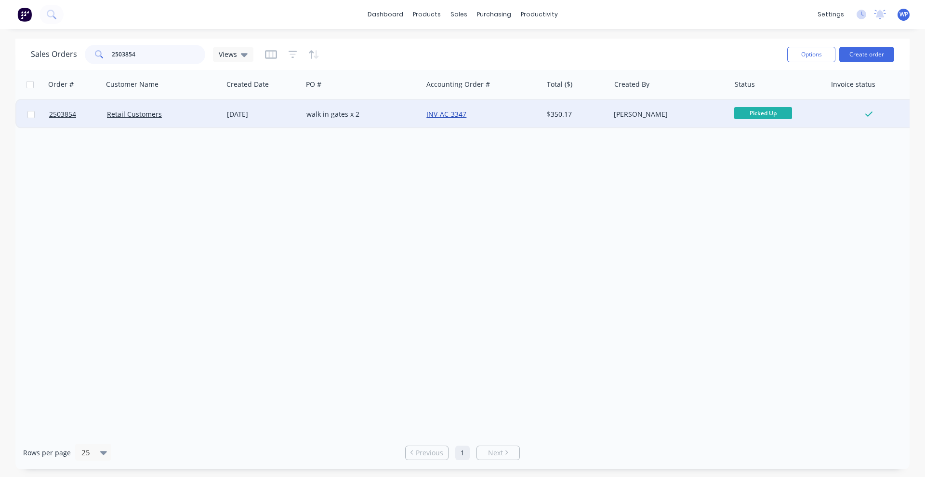
type input "2503854"
click at [462, 115] on link "INV-AC-3347" at bounding box center [446, 113] width 40 height 9
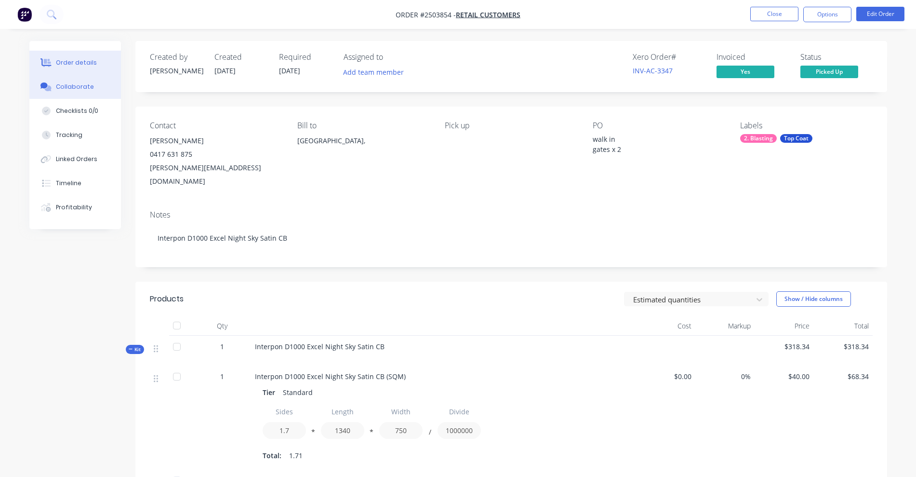
click at [70, 88] on div "Collaborate" at bounding box center [75, 86] width 38 height 9
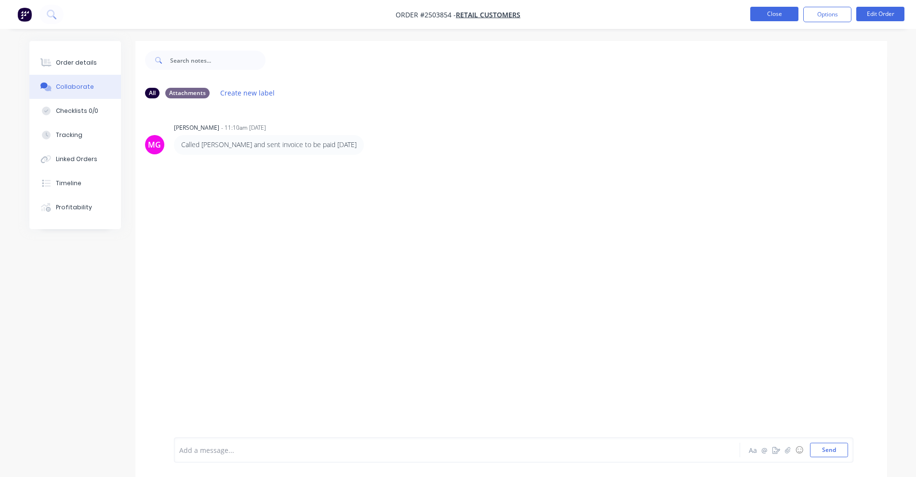
click at [769, 14] on button "Close" at bounding box center [774, 14] width 48 height 14
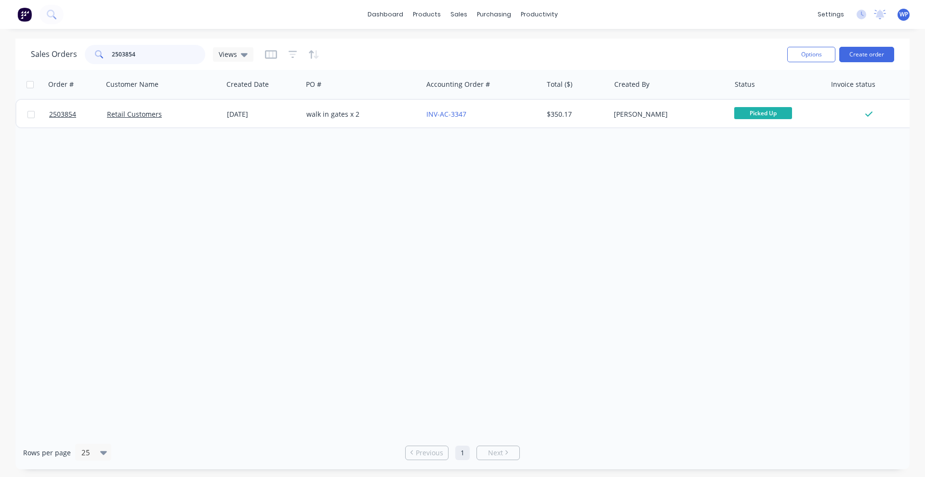
drag, startPoint x: 143, startPoint y: 52, endPoint x: 104, endPoint y: 52, distance: 38.6
click at [104, 52] on div "2503854" at bounding box center [145, 54] width 120 height 19
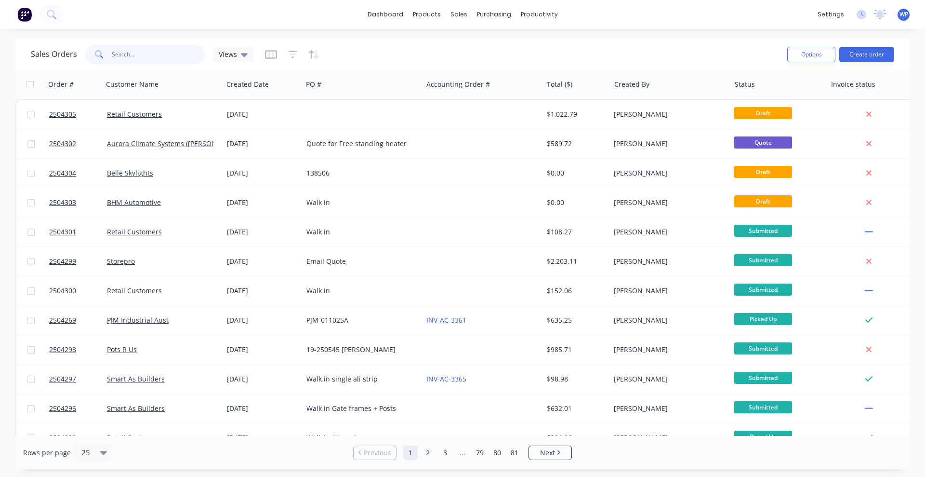
click at [133, 53] on input "text" at bounding box center [159, 54] width 94 height 19
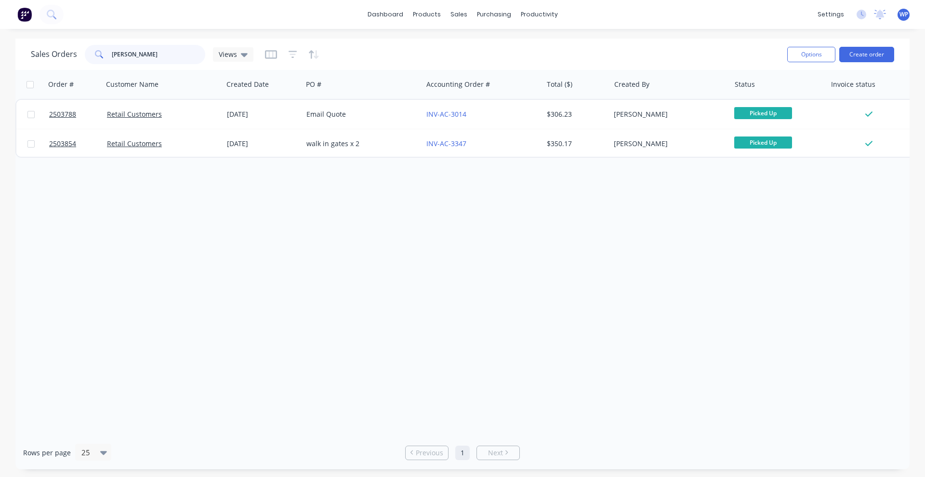
type input "[PERSON_NAME]"
